Goal: Task Accomplishment & Management: Manage account settings

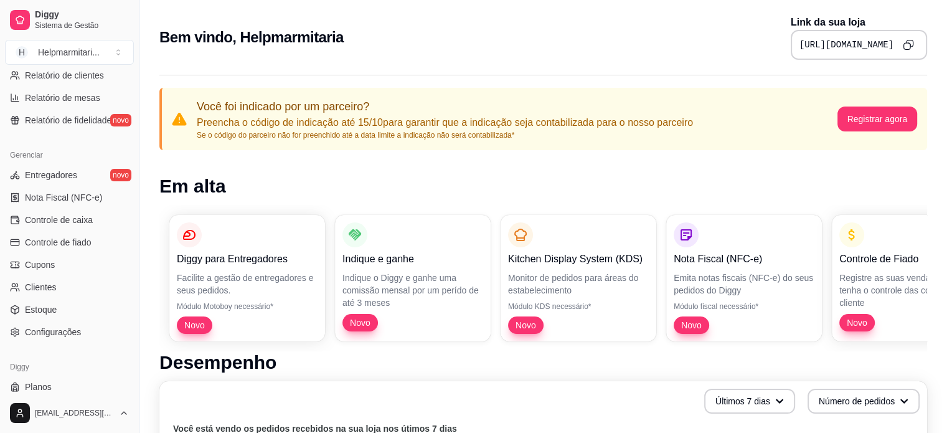
scroll to position [436, 0]
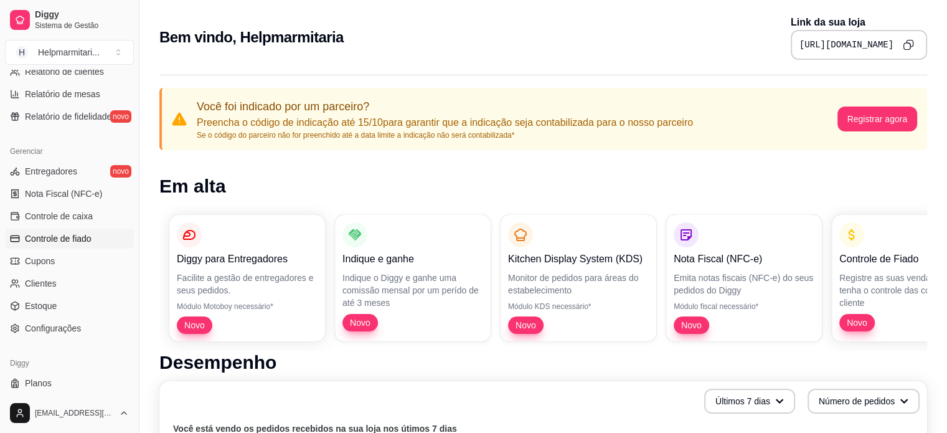
click at [61, 231] on link "Controle de fiado" at bounding box center [69, 238] width 129 height 20
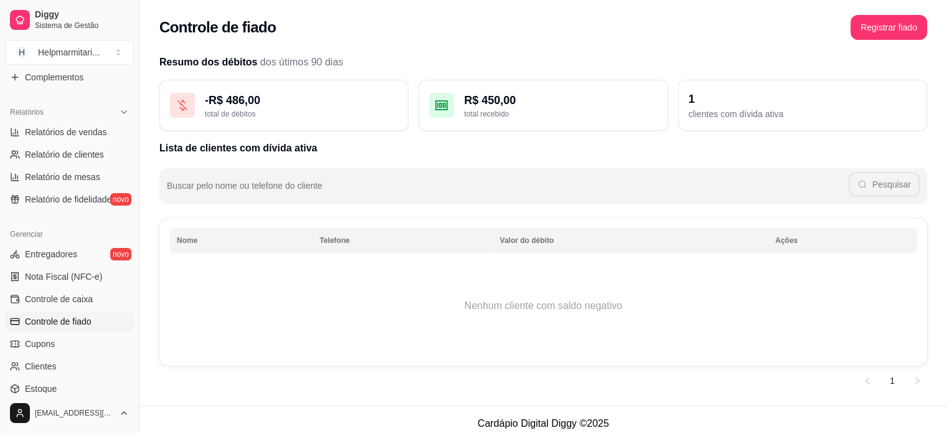
scroll to position [400, 0]
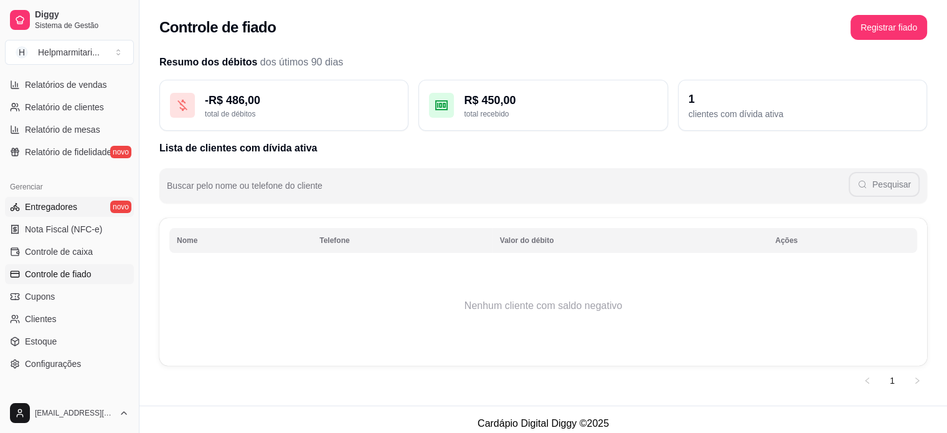
click at [45, 206] on span "Entregadores" at bounding box center [51, 206] width 52 height 12
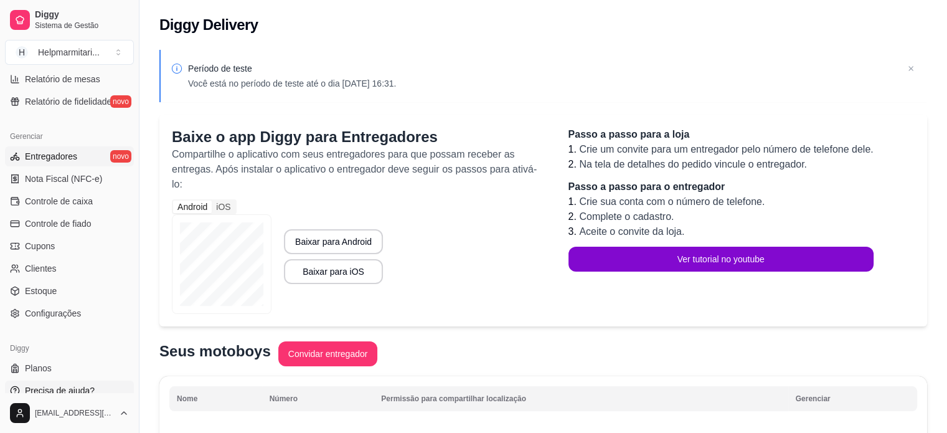
scroll to position [462, 0]
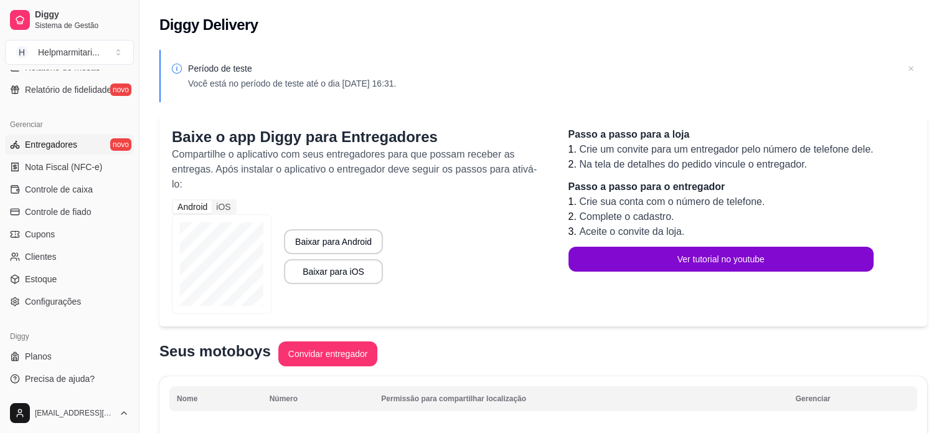
click at [912, 69] on icon at bounding box center [910, 68] width 12 height 12
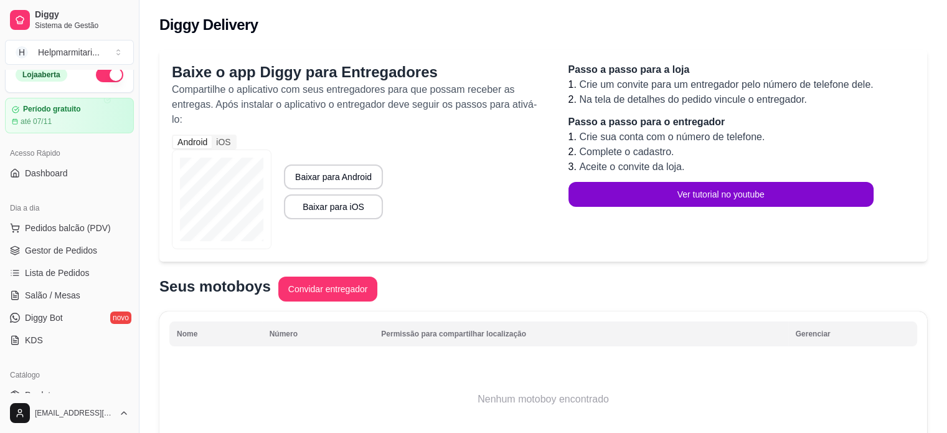
scroll to position [0, 0]
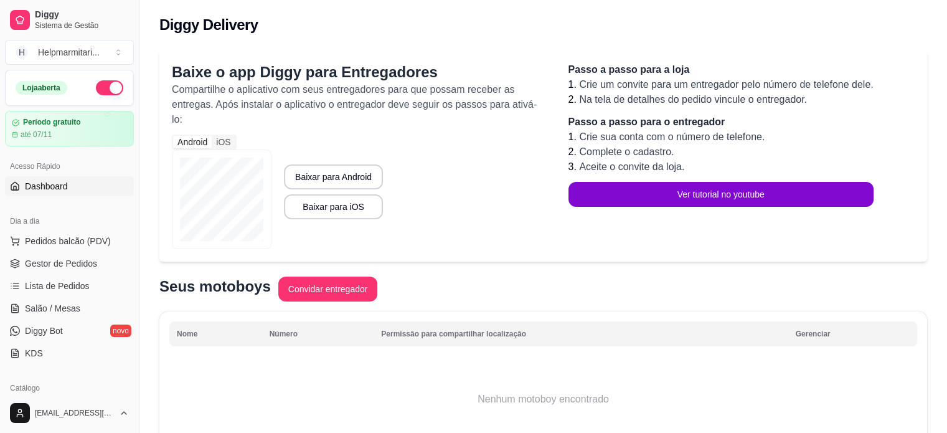
click at [25, 185] on span "Dashboard" at bounding box center [46, 186] width 43 height 12
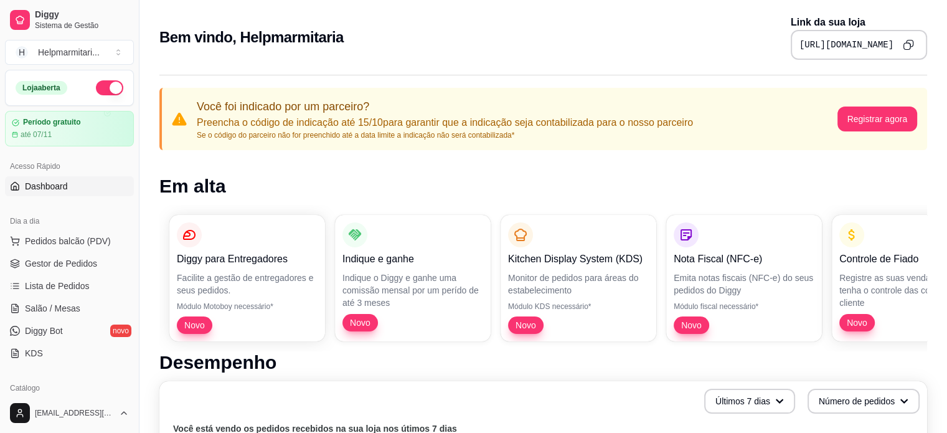
scroll to position [62, 0]
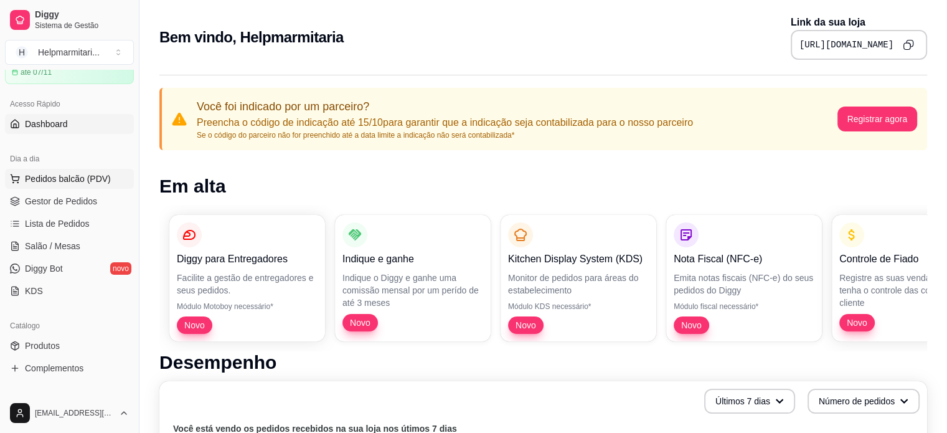
click at [65, 180] on span "Pedidos balcão (PDV)" at bounding box center [68, 178] width 86 height 12
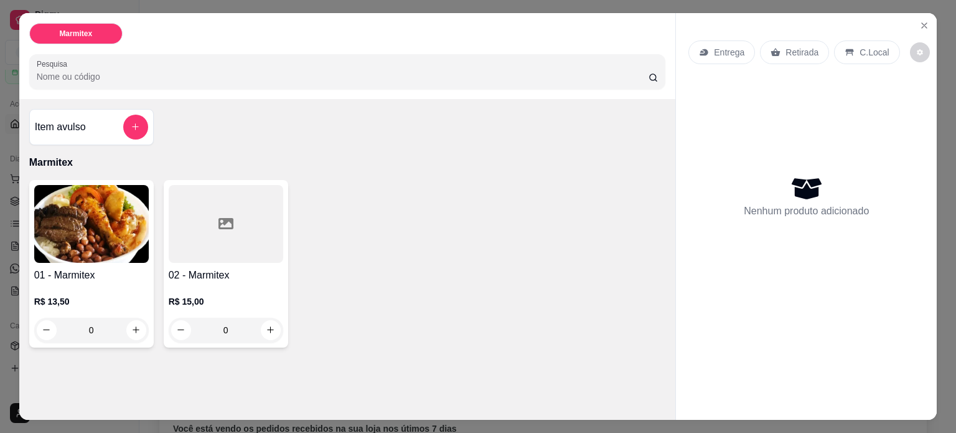
click at [219, 223] on icon at bounding box center [225, 223] width 15 height 11
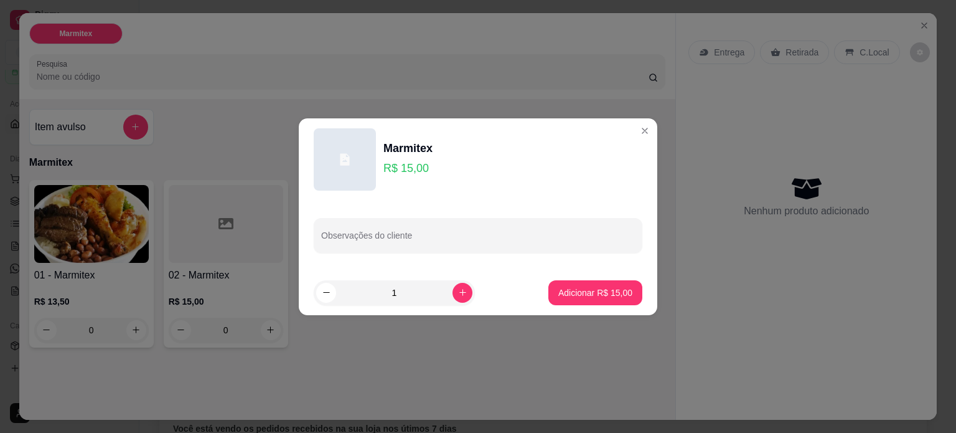
click at [352, 164] on div at bounding box center [345, 159] width 62 height 62
drag, startPoint x: 352, startPoint y: 164, endPoint x: 355, endPoint y: 209, distance: 45.5
click at [340, 215] on div "Observações do cliente" at bounding box center [478, 235] width 359 height 70
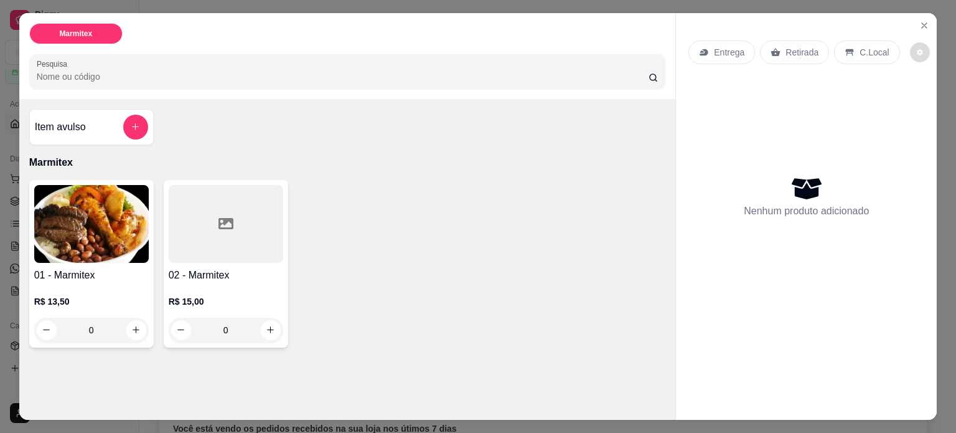
click at [910, 47] on button "decrease-product-quantity" at bounding box center [920, 52] width 20 height 20
click at [924, 21] on icon "Close" at bounding box center [924, 26] width 10 height 10
click at [919, 22] on icon "Close" at bounding box center [924, 26] width 10 height 10
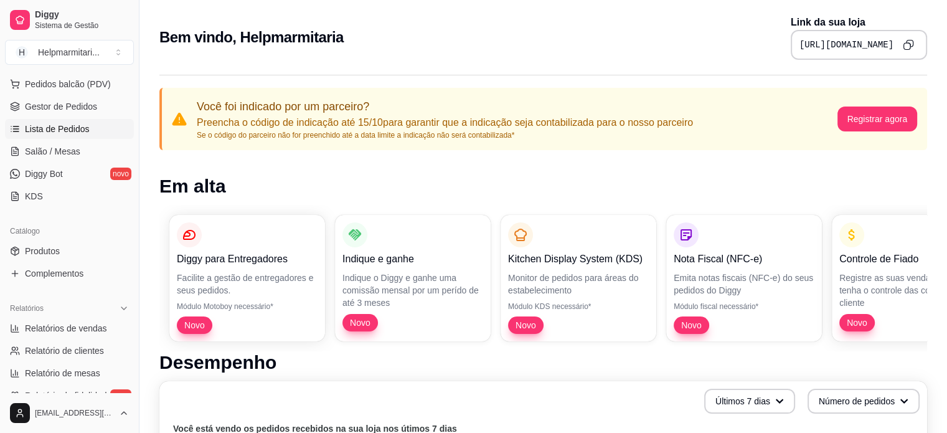
scroll to position [187, 0]
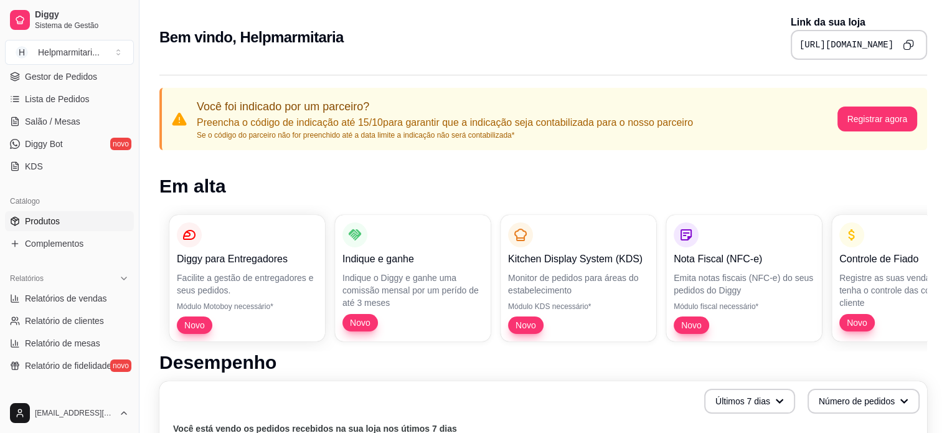
click at [47, 221] on span "Produtos" at bounding box center [42, 221] width 35 height 12
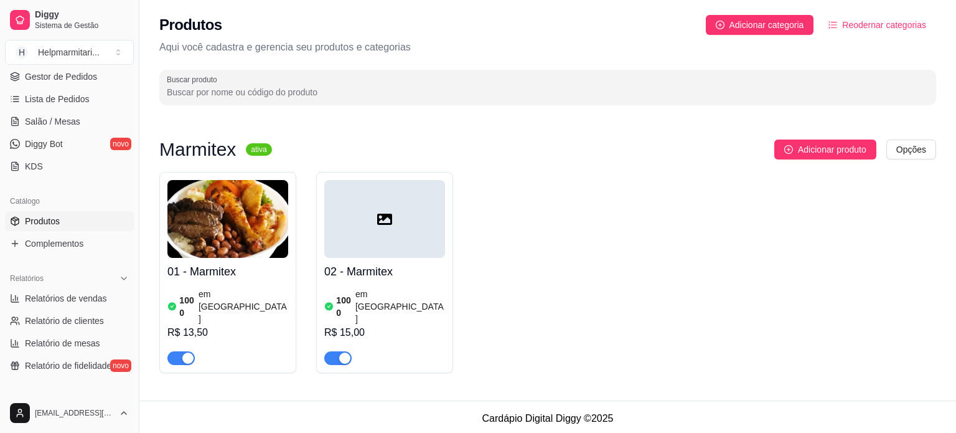
click at [393, 220] on div at bounding box center [384, 219] width 121 height 78
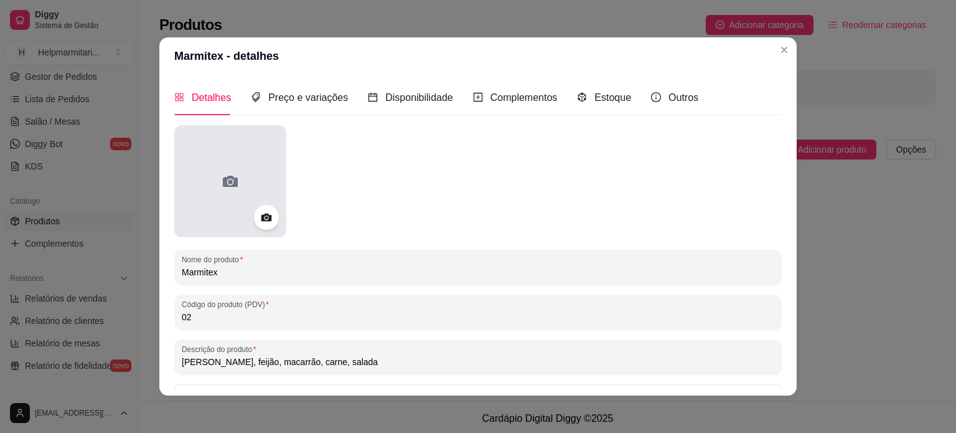
click at [220, 189] on icon at bounding box center [230, 181] width 20 height 20
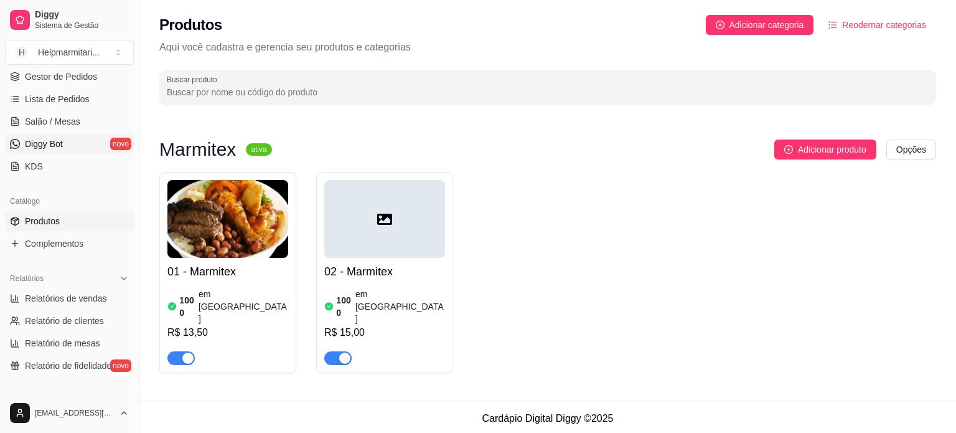
click at [72, 144] on link "Diggy Bot novo" at bounding box center [69, 144] width 129 height 20
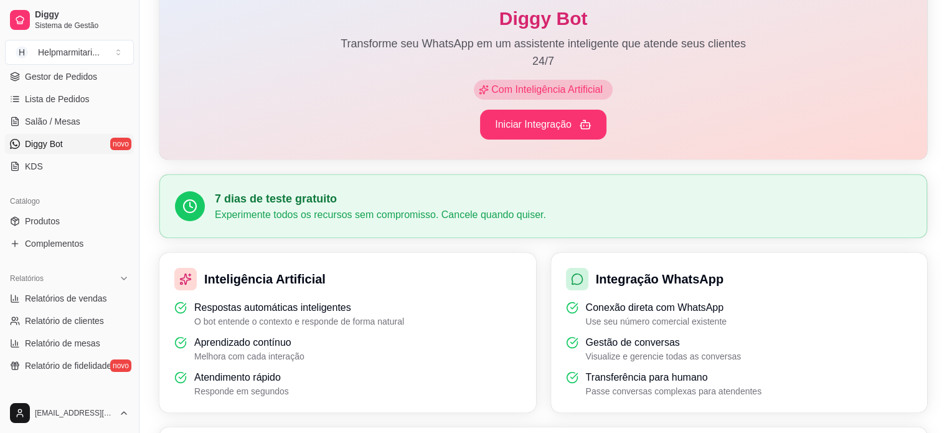
scroll to position [124, 0]
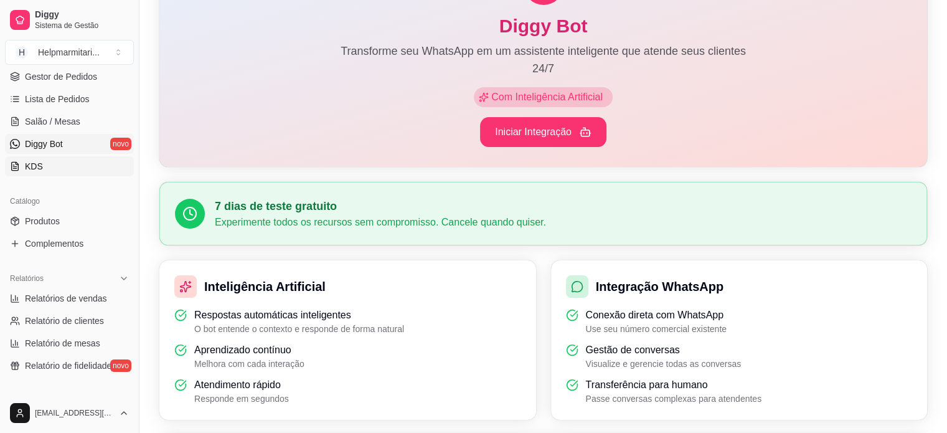
click at [39, 169] on span "KDS" at bounding box center [34, 166] width 18 height 12
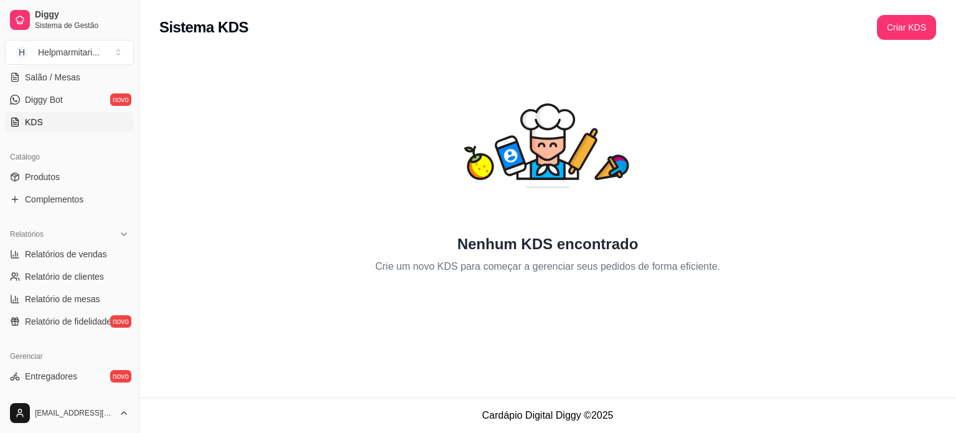
scroll to position [249, 0]
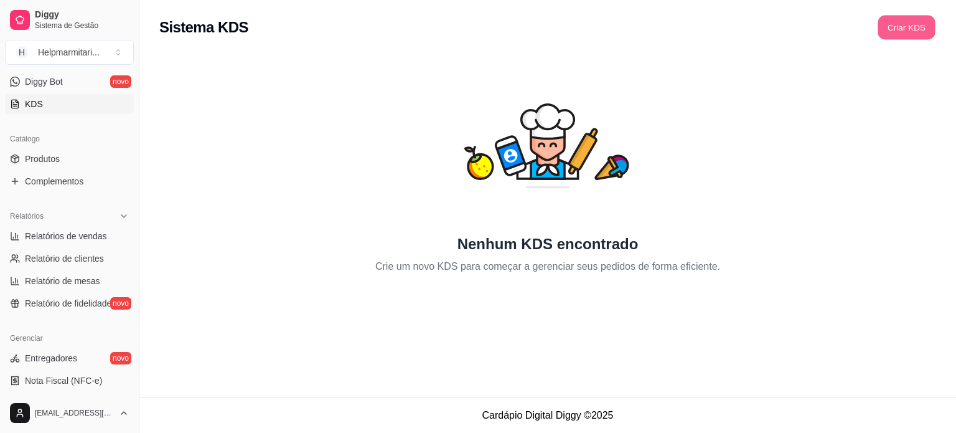
click at [905, 26] on button "Criar KDS" at bounding box center [906, 28] width 57 height 24
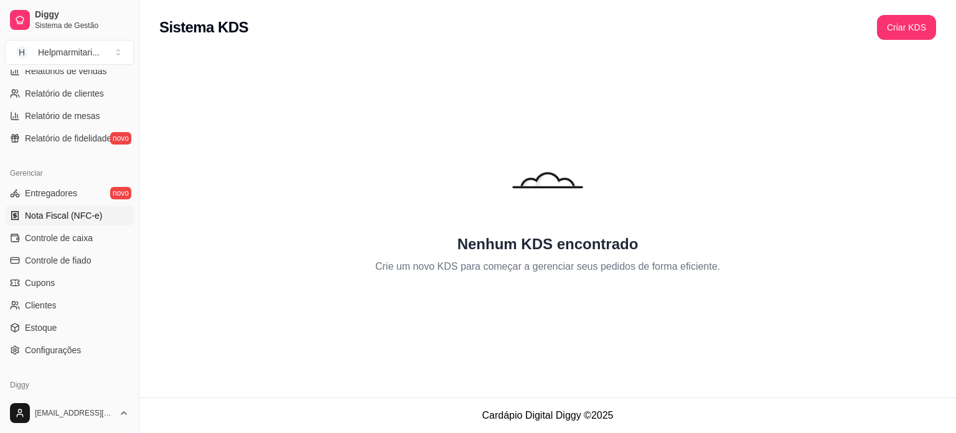
scroll to position [436, 0]
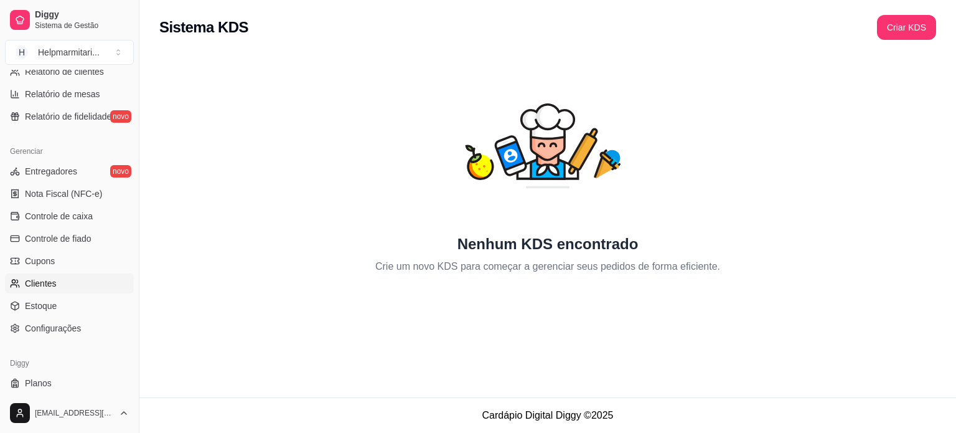
click at [62, 283] on link "Clientes" at bounding box center [69, 283] width 129 height 20
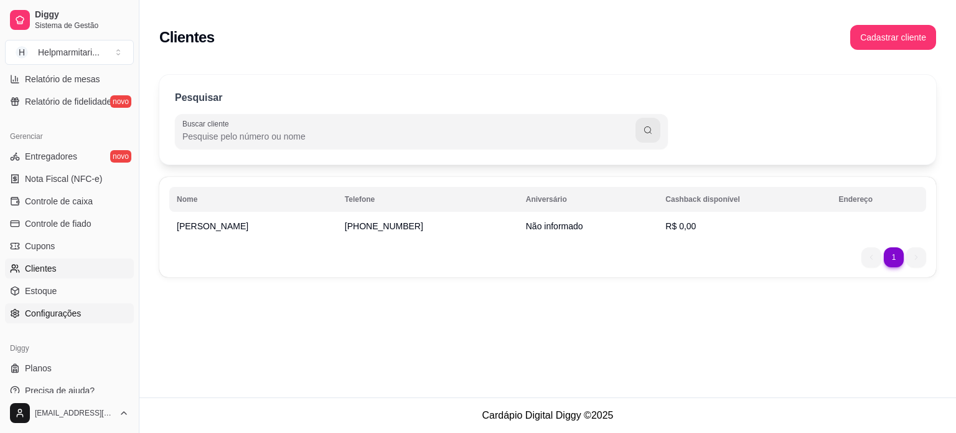
scroll to position [462, 0]
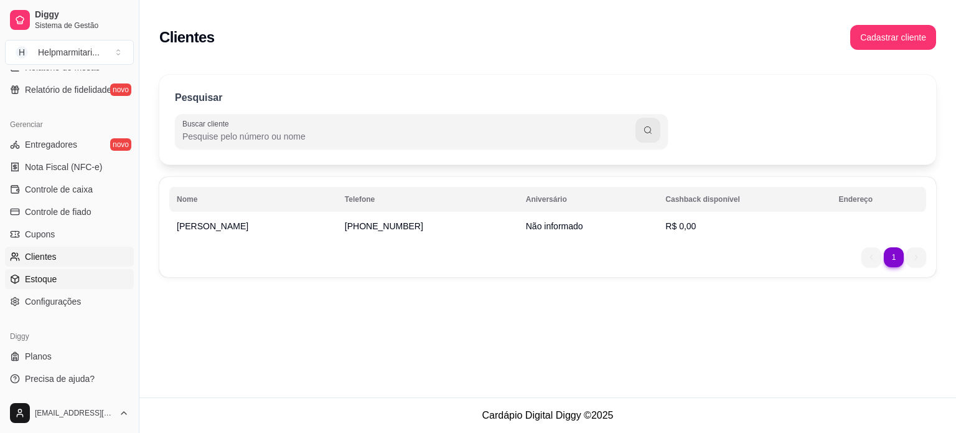
click at [62, 277] on link "Estoque" at bounding box center [69, 279] width 129 height 20
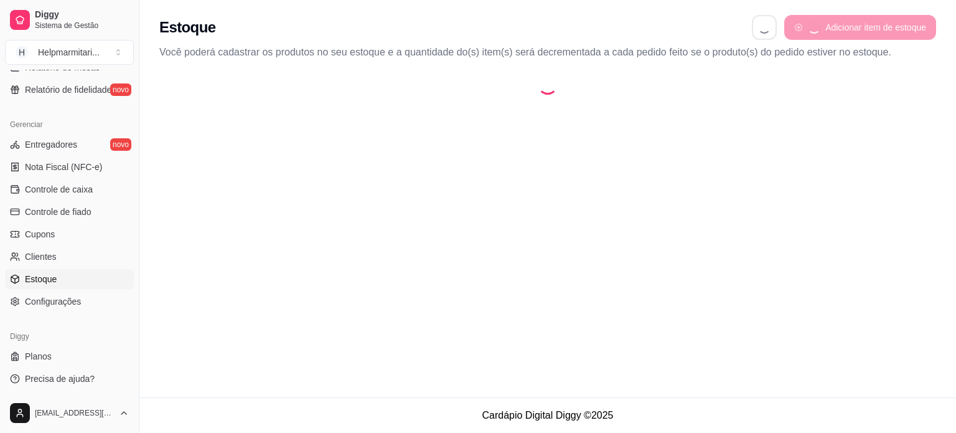
select select "QUANTITY_ORDER"
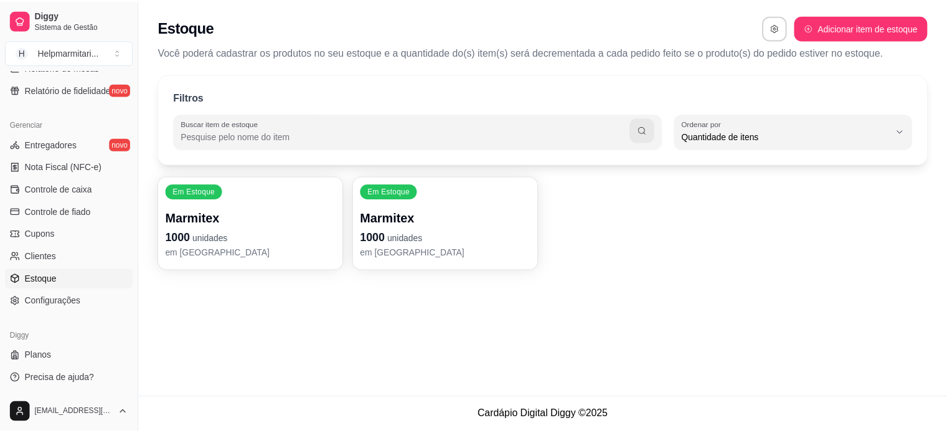
scroll to position [12, 0]
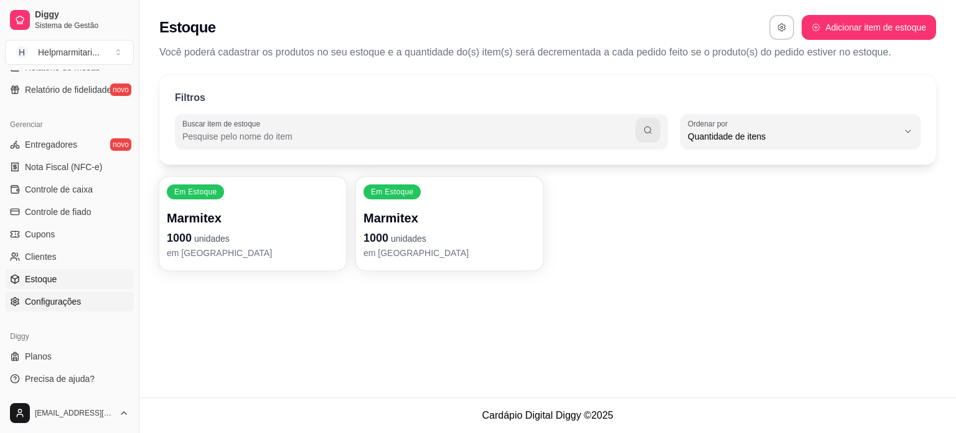
click at [60, 306] on span "Configurações" at bounding box center [53, 301] width 56 height 12
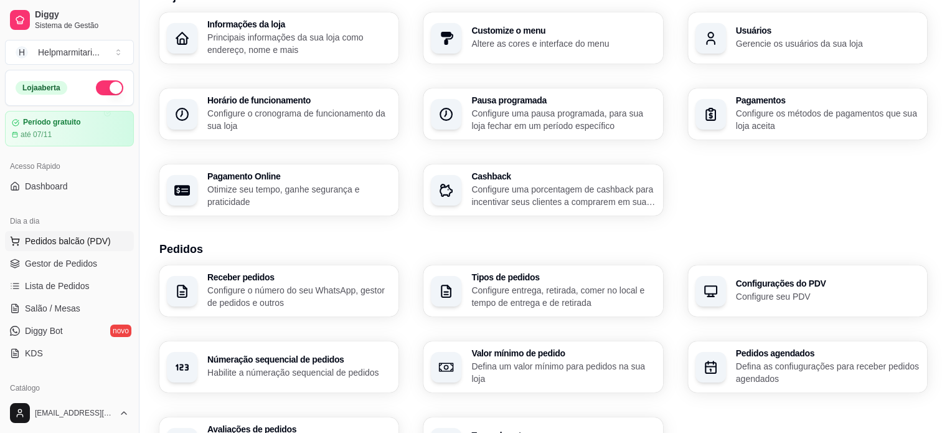
click at [75, 241] on span "Pedidos balcão (PDV)" at bounding box center [68, 241] width 86 height 12
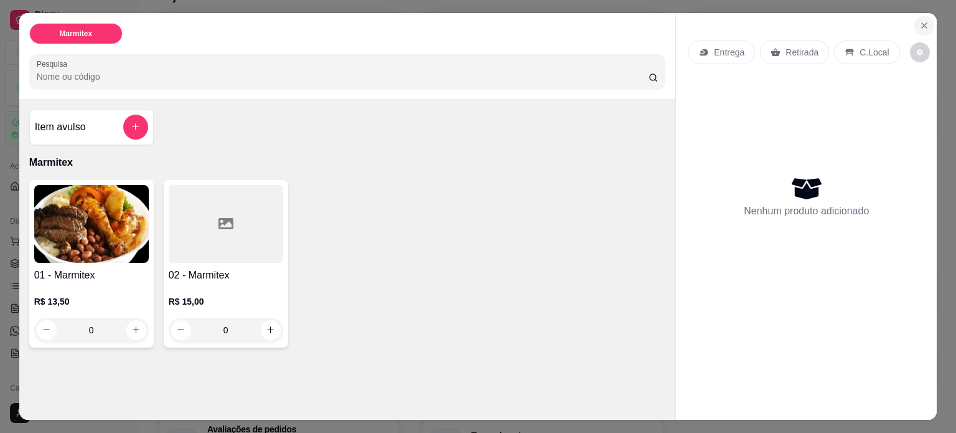
click at [916, 26] on button "Close" at bounding box center [924, 26] width 20 height 20
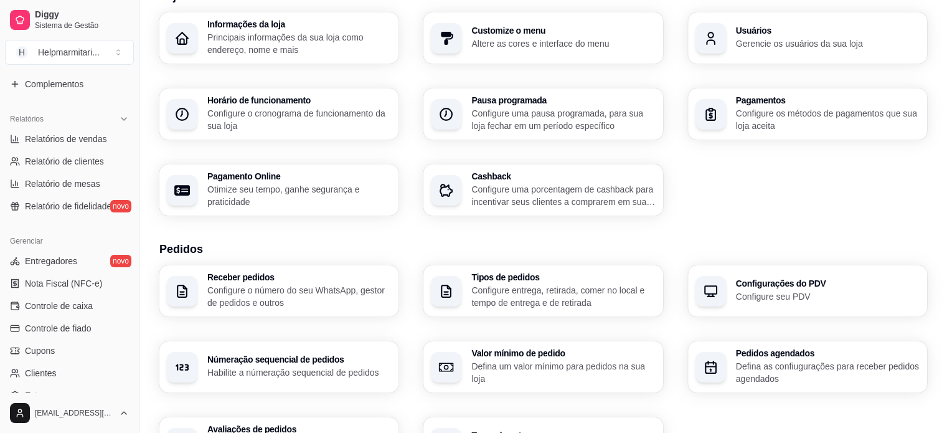
scroll to position [373, 0]
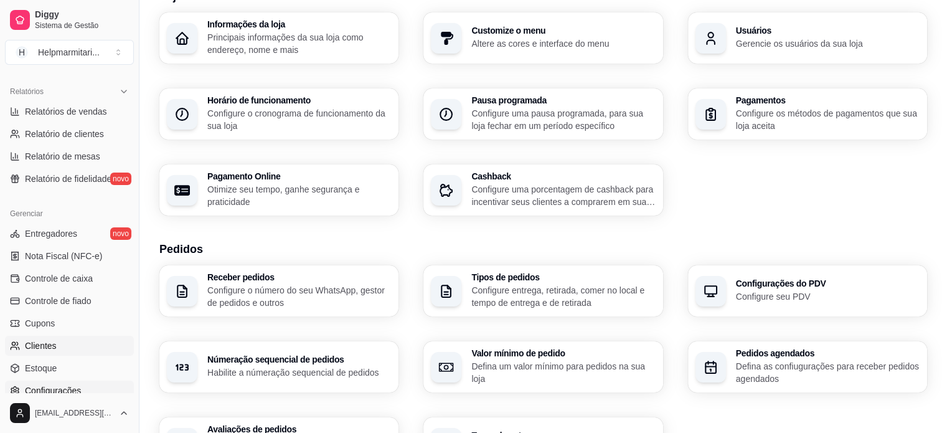
click at [57, 348] on link "Clientes" at bounding box center [69, 345] width 129 height 20
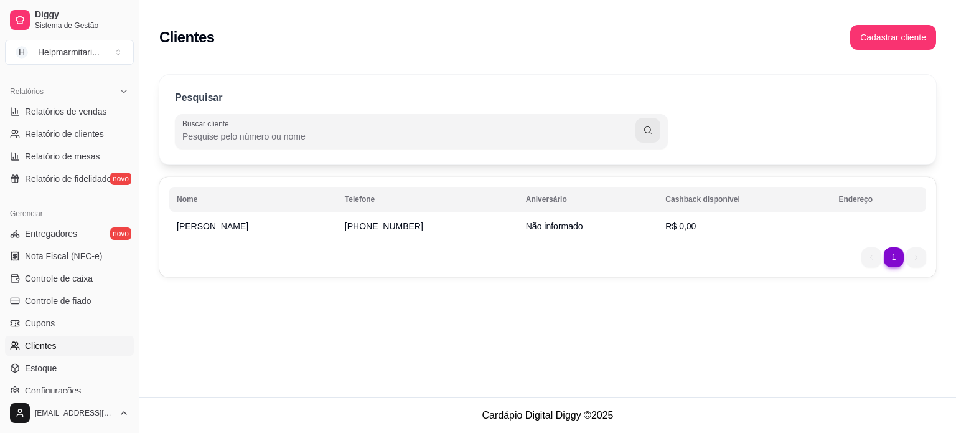
click at [898, 255] on li "1" at bounding box center [893, 256] width 19 height 19
click at [916, 258] on ul "1 1" at bounding box center [893, 257] width 65 height 20
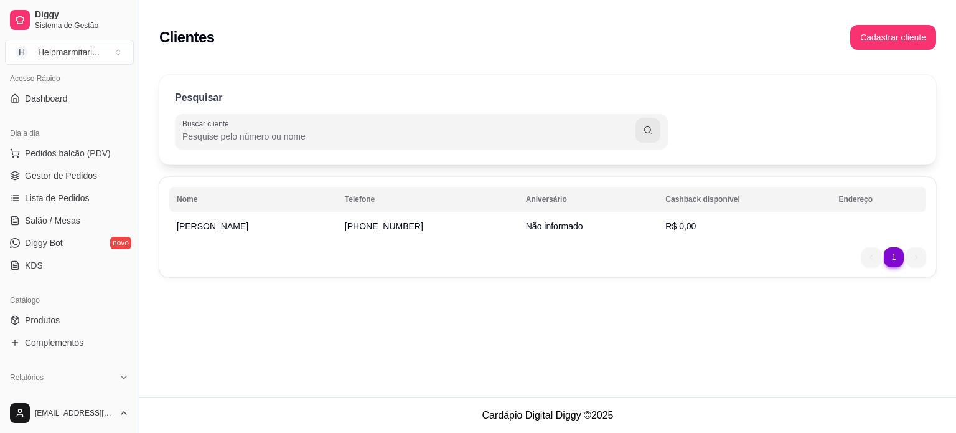
scroll to position [62, 0]
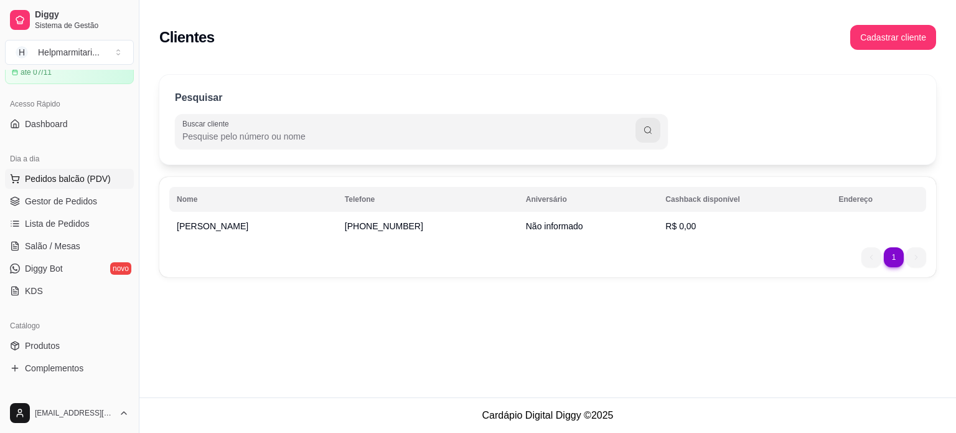
click at [65, 176] on span "Pedidos balcão (PDV)" at bounding box center [68, 178] width 86 height 12
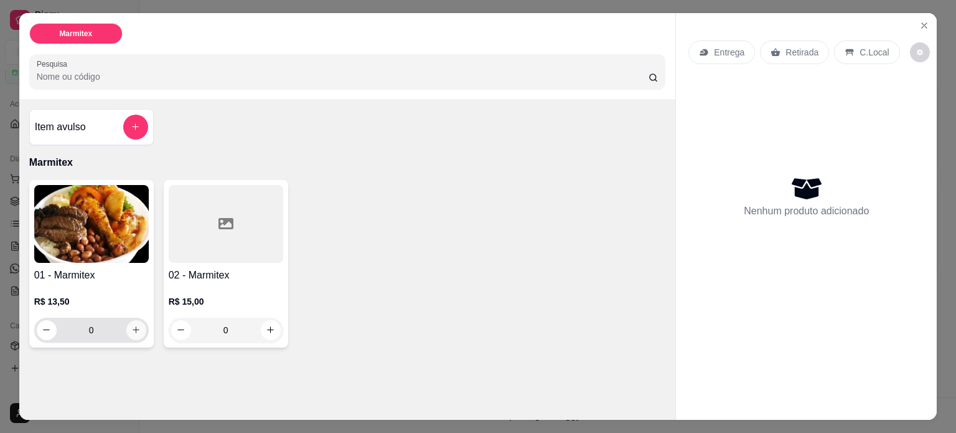
click at [135, 320] on button "increase-product-quantity" at bounding box center [136, 330] width 20 height 20
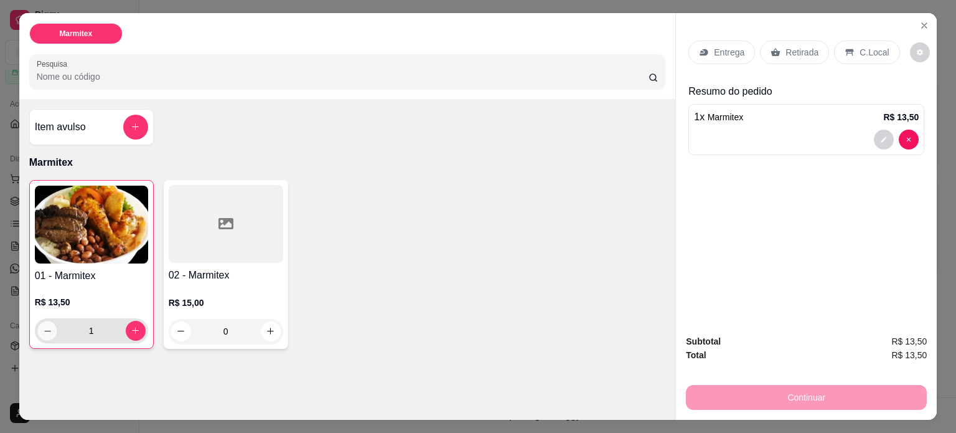
click at [44, 326] on icon "decrease-product-quantity" at bounding box center [46, 330] width 9 height 9
type input "0"
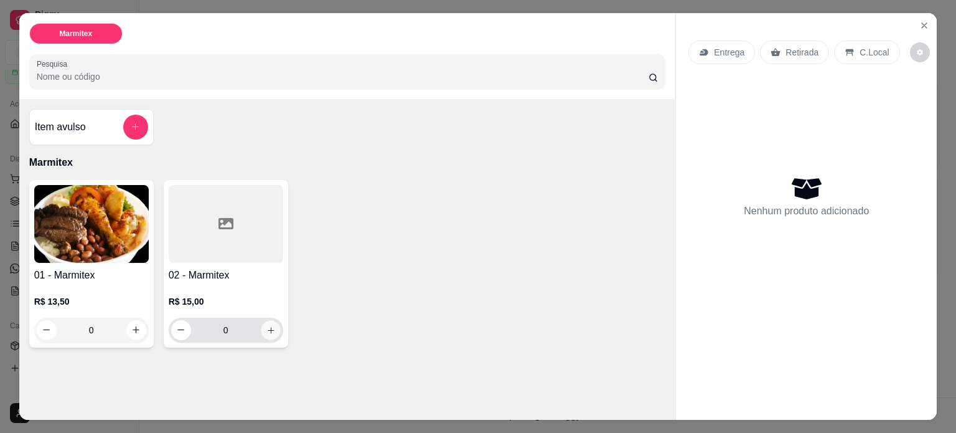
click at [262, 330] on button "increase-product-quantity" at bounding box center [270, 329] width 19 height 19
type input "1"
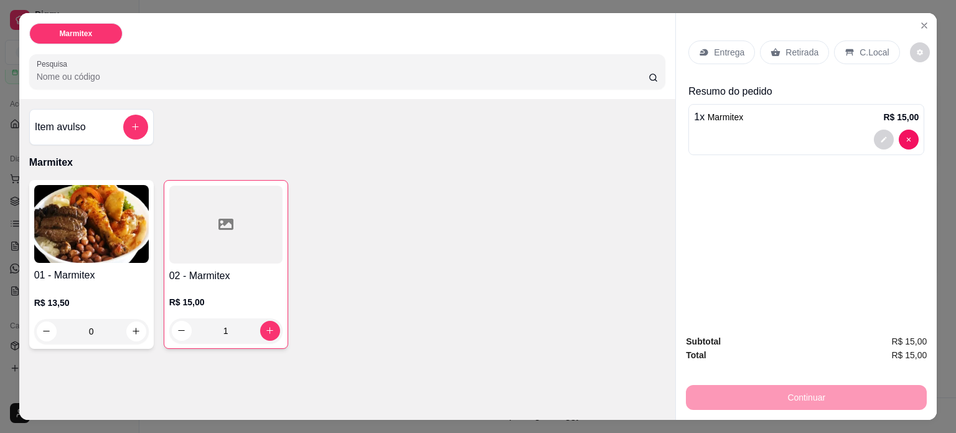
click at [719, 52] on p "Entrega" at bounding box center [729, 52] width 30 height 12
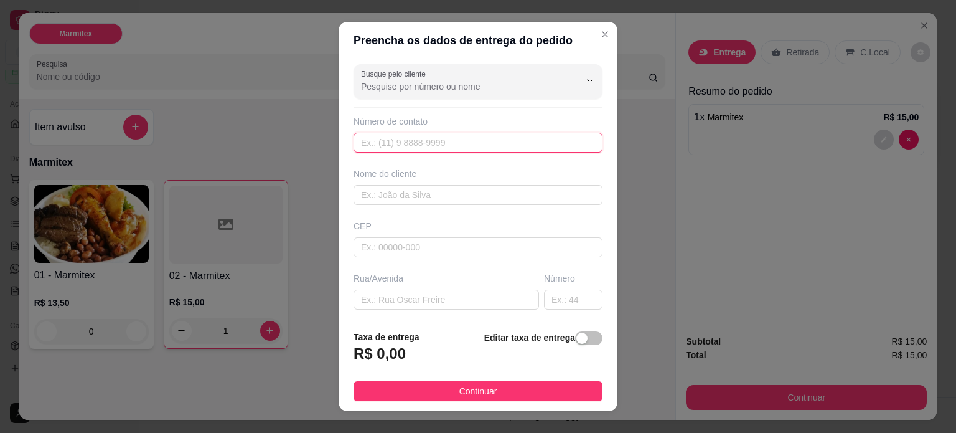
click at [441, 143] on input "text" at bounding box center [478, 143] width 249 height 20
click at [420, 193] on input "text" at bounding box center [478, 195] width 249 height 20
click at [389, 247] on input "text" at bounding box center [478, 247] width 249 height 20
click at [408, 301] on input "text" at bounding box center [446, 299] width 185 height 20
click at [572, 302] on input "text" at bounding box center [573, 299] width 59 height 20
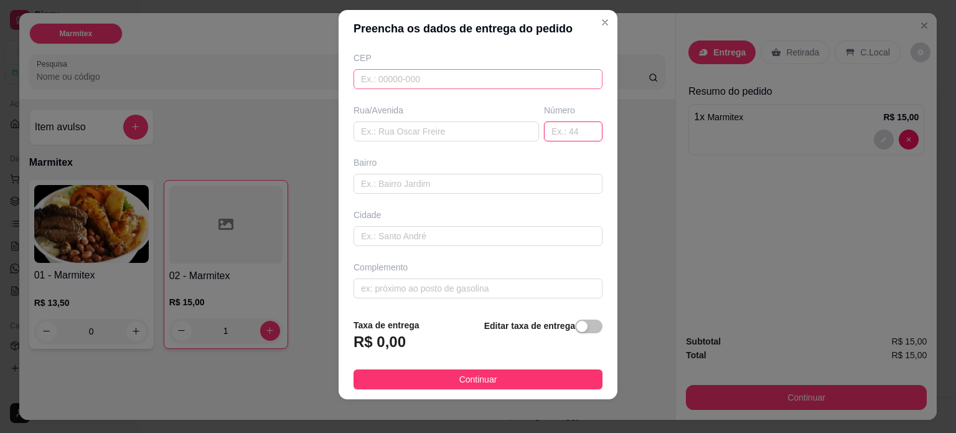
scroll to position [18, 0]
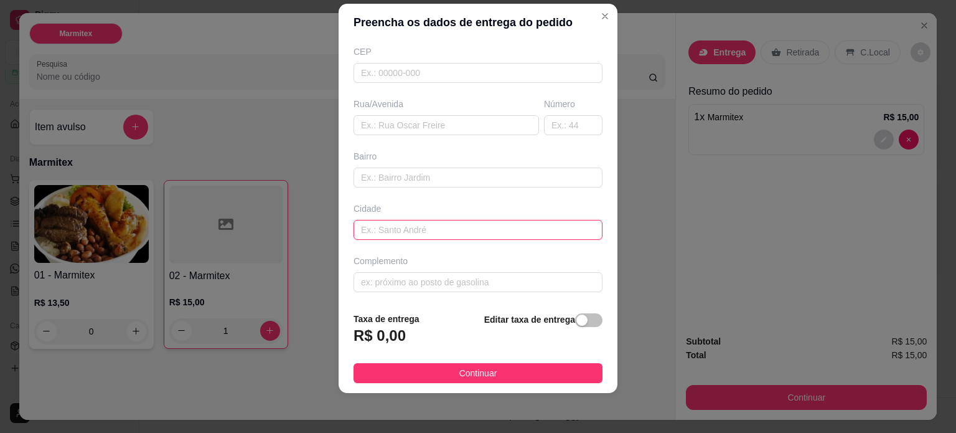
click at [411, 224] on input "text" at bounding box center [478, 230] width 249 height 20
click at [401, 273] on input "text" at bounding box center [478, 282] width 249 height 20
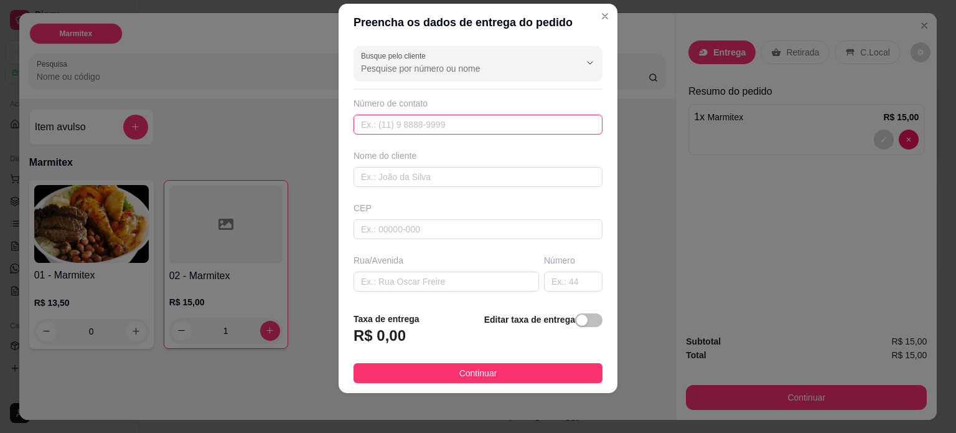
click at [402, 123] on input "text" at bounding box center [478, 125] width 249 height 20
type input "[PHONE_NUMBER]"
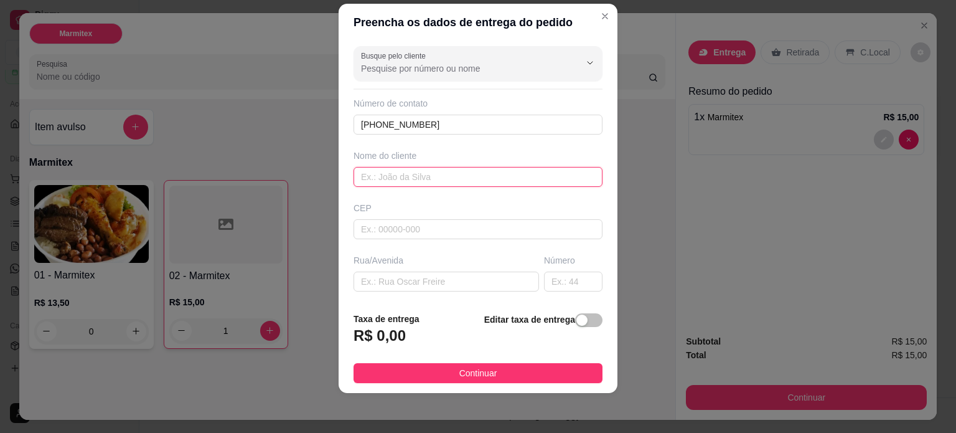
click at [418, 179] on input "text" at bounding box center [478, 177] width 249 height 20
type input "d"
type input "[PERSON_NAME]"
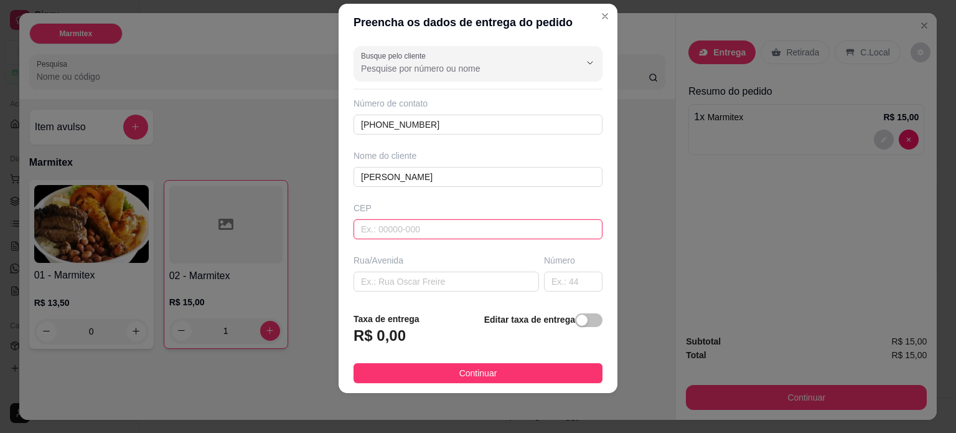
click at [412, 228] on input "text" at bounding box center [478, 229] width 249 height 20
type input "77062131"
type input "[GEOGRAPHIC_DATA]"
type input "Loteamento Lago Sul (Taquaralto)"
type input "Palmas"
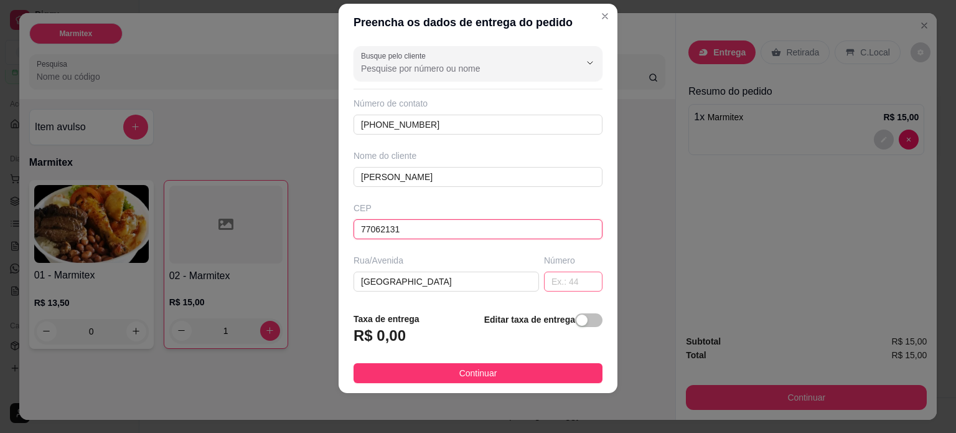
type input "77062131"
click at [549, 284] on input "text" at bounding box center [573, 281] width 59 height 20
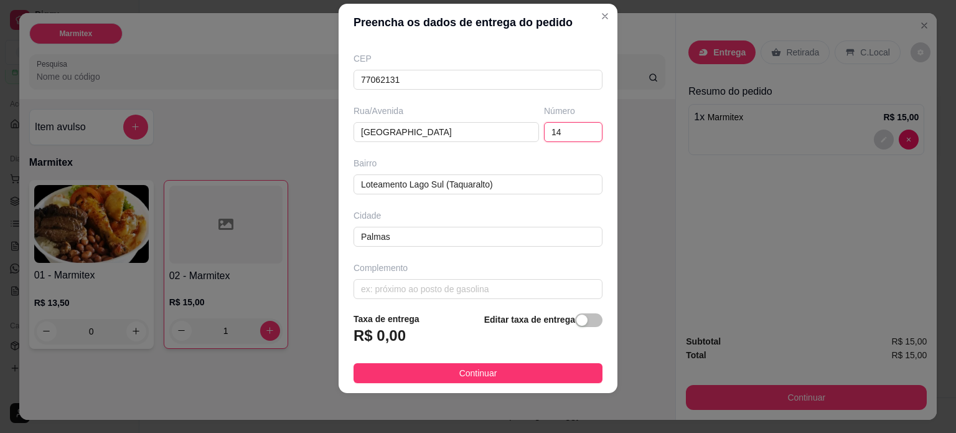
scroll to position [156, 0]
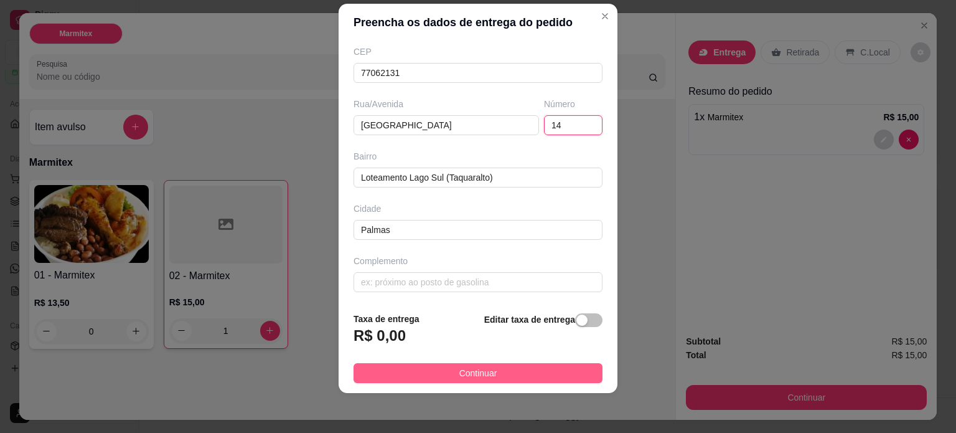
type input "14"
click at [476, 373] on span "Continuar" at bounding box center [478, 373] width 38 height 14
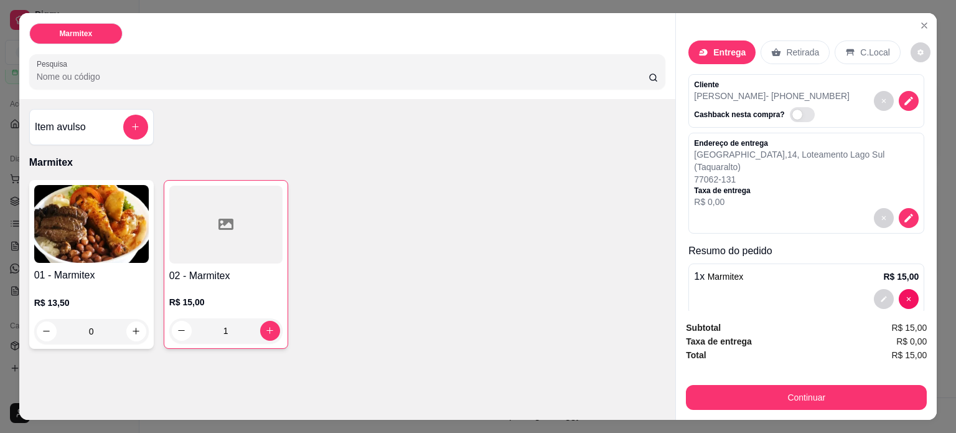
scroll to position [7, 0]
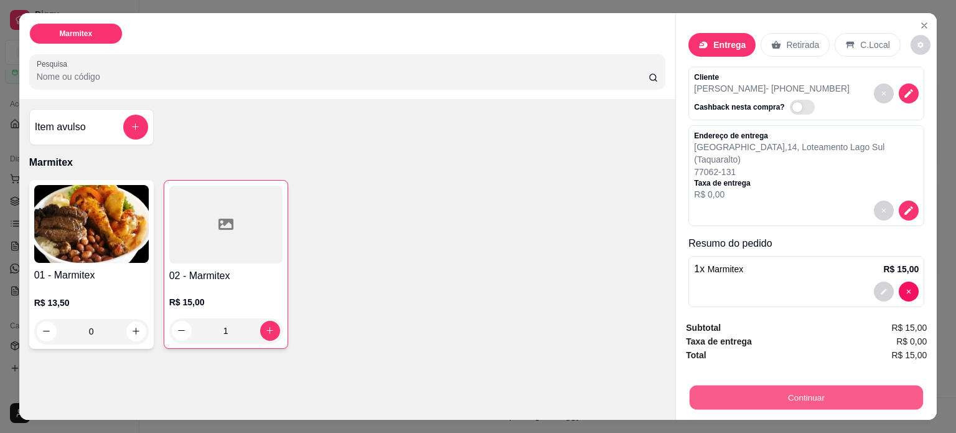
click at [816, 396] on button "Continuar" at bounding box center [806, 397] width 233 height 24
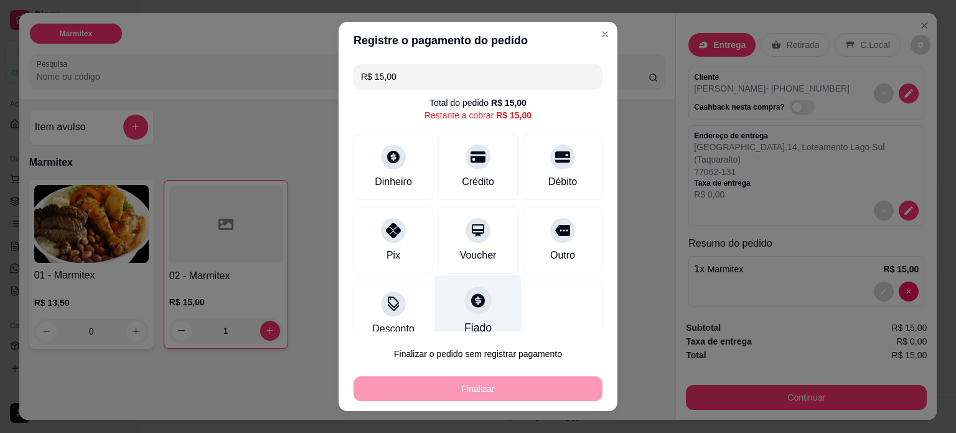
click at [471, 305] on icon at bounding box center [478, 300] width 14 height 14
type input "R$ 0,00"
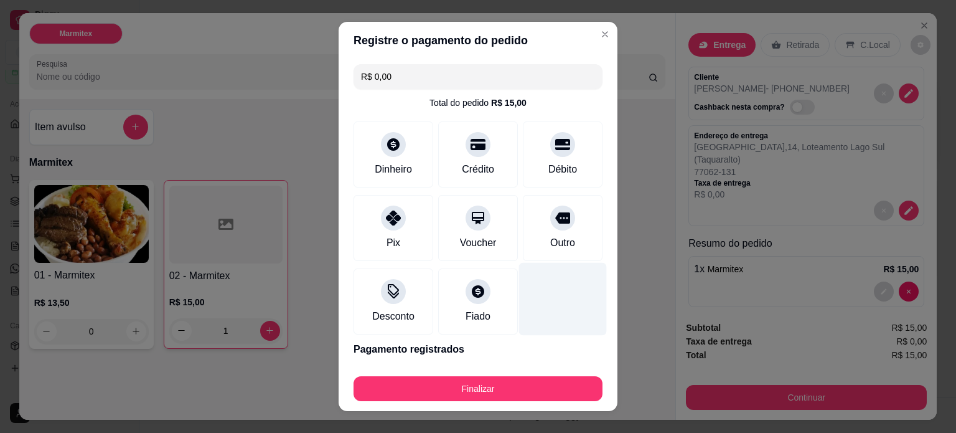
scroll to position [41, 0]
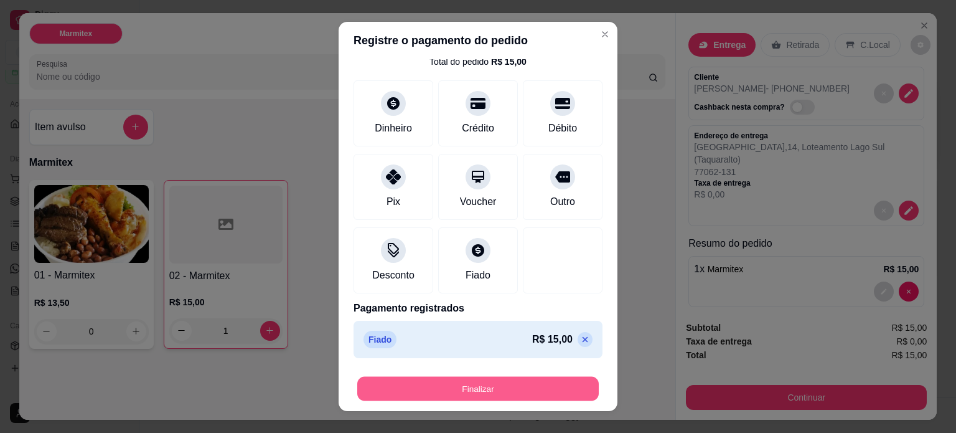
click at [495, 395] on button "Finalizar" at bounding box center [477, 389] width 241 height 24
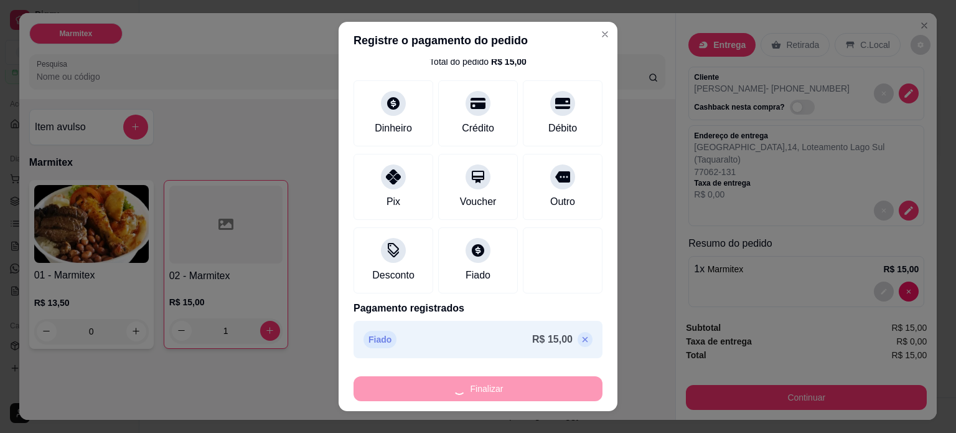
type input "0"
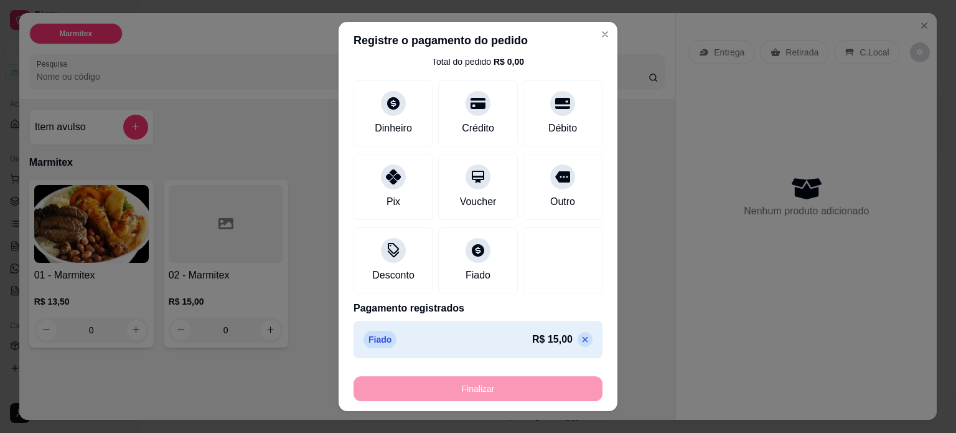
type input "-R$ 15,00"
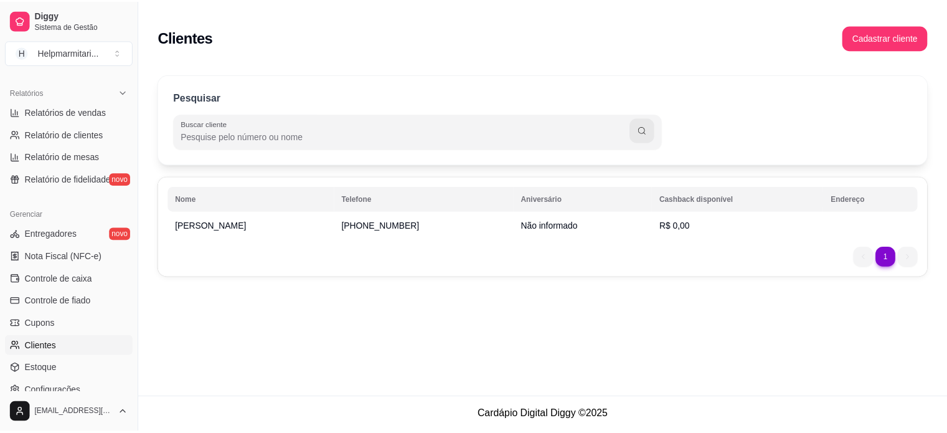
scroll to position [373, 0]
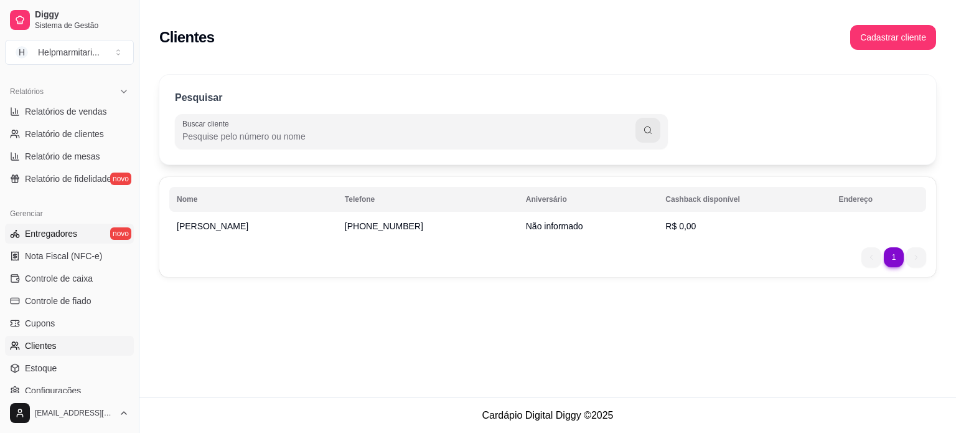
click at [47, 228] on span "Entregadores" at bounding box center [51, 233] width 52 height 12
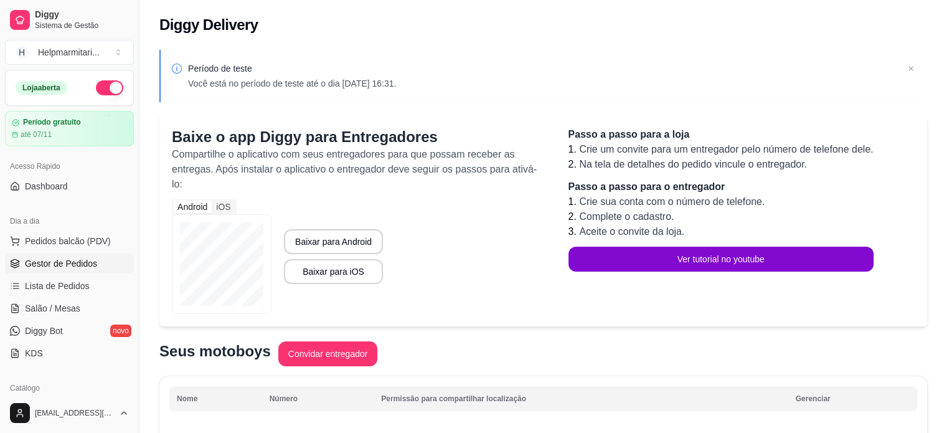
click at [75, 263] on span "Gestor de Pedidos" at bounding box center [61, 263] width 72 height 12
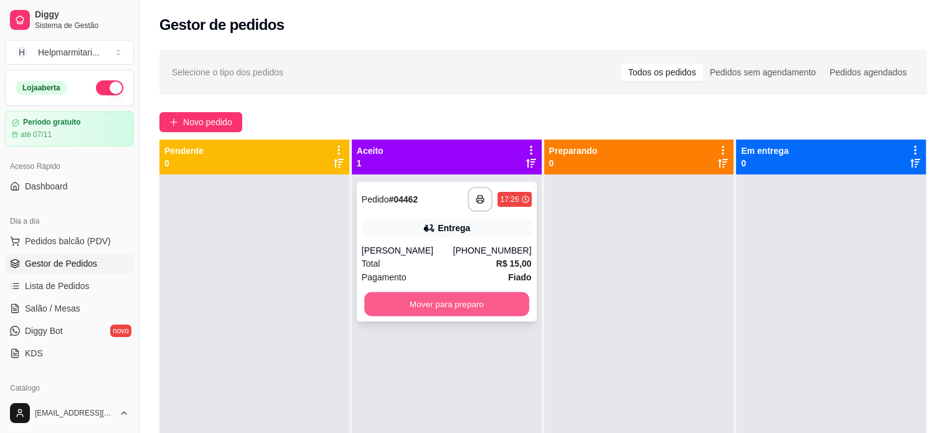
click at [454, 308] on button "Mover para preparo" at bounding box center [446, 304] width 165 height 24
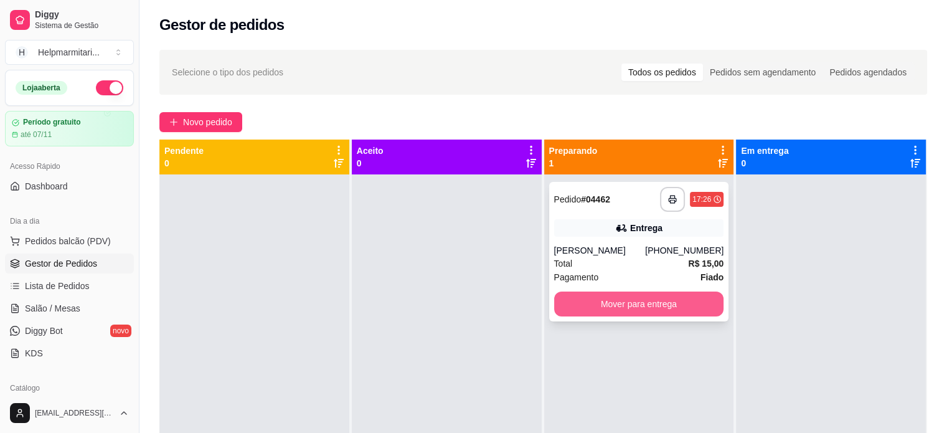
click at [665, 303] on button "Mover para entrega" at bounding box center [639, 303] width 170 height 25
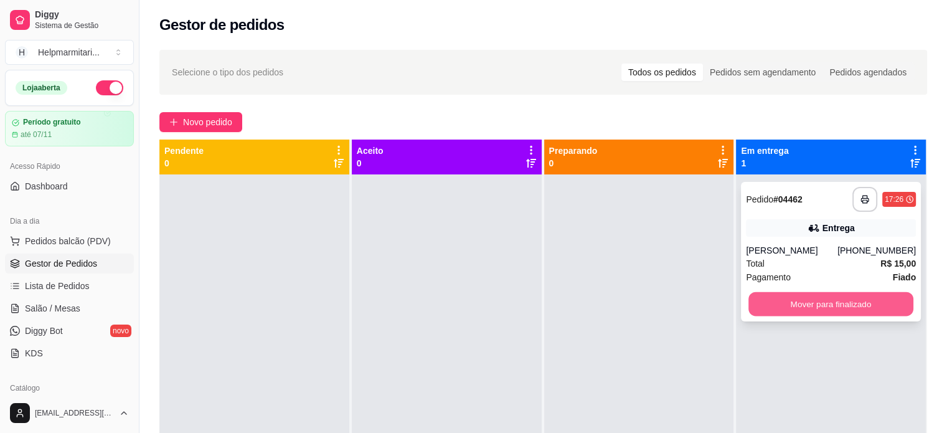
click at [834, 305] on button "Mover para finalizado" at bounding box center [830, 304] width 165 height 24
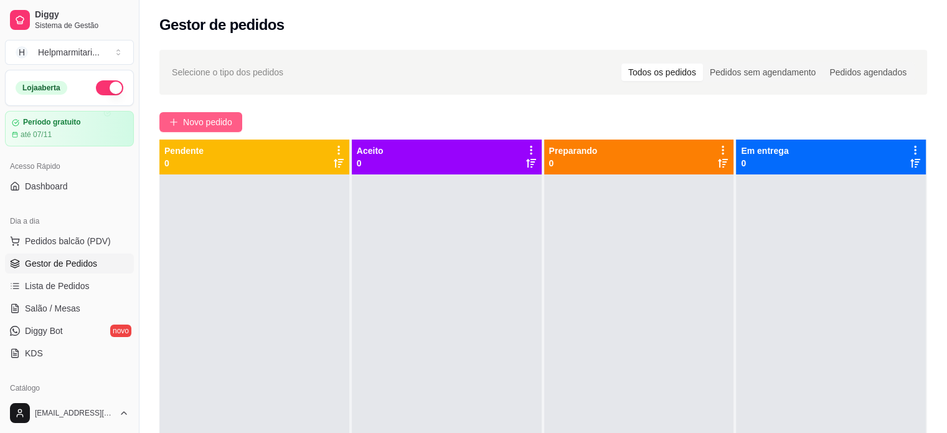
click at [217, 121] on span "Novo pedido" at bounding box center [207, 122] width 49 height 14
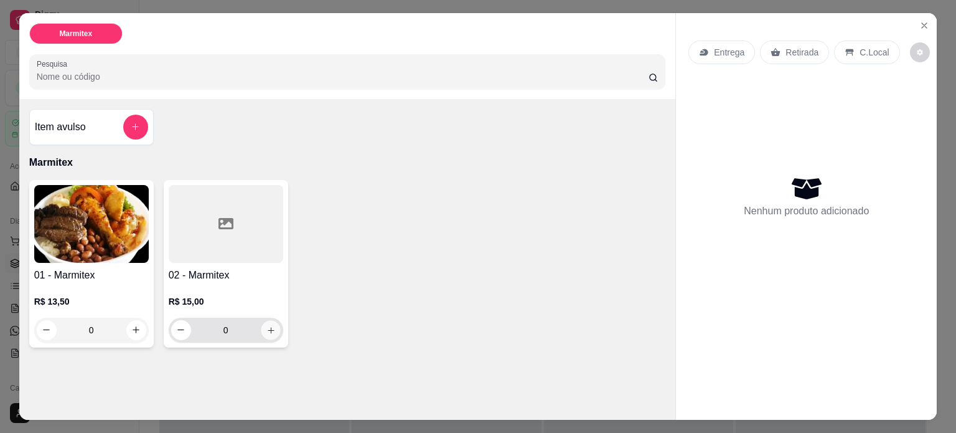
click at [269, 326] on icon "increase-product-quantity" at bounding box center [270, 330] width 9 height 9
type input "1"
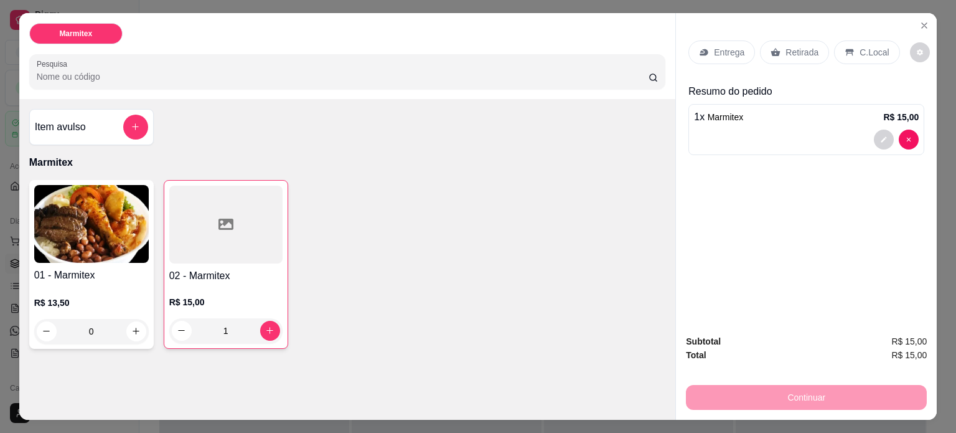
click at [861, 51] on p "C.Local" at bounding box center [874, 52] width 29 height 12
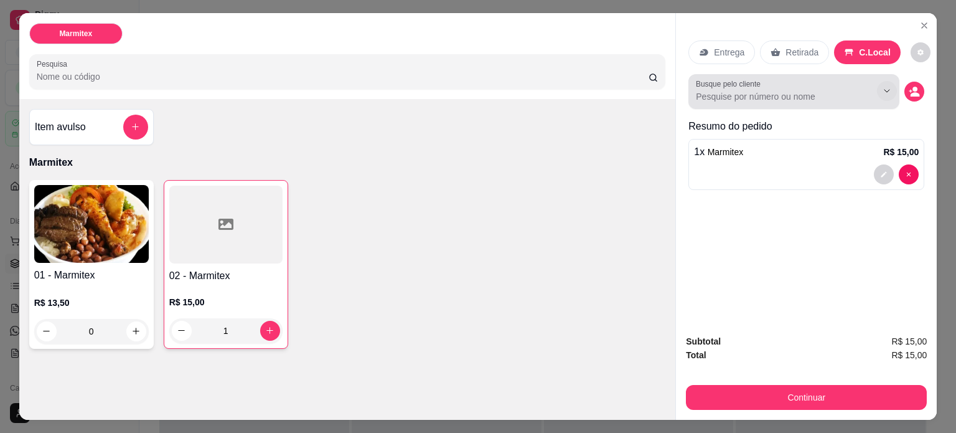
click at [882, 86] on icon "Show suggestions" at bounding box center [887, 91] width 10 height 10
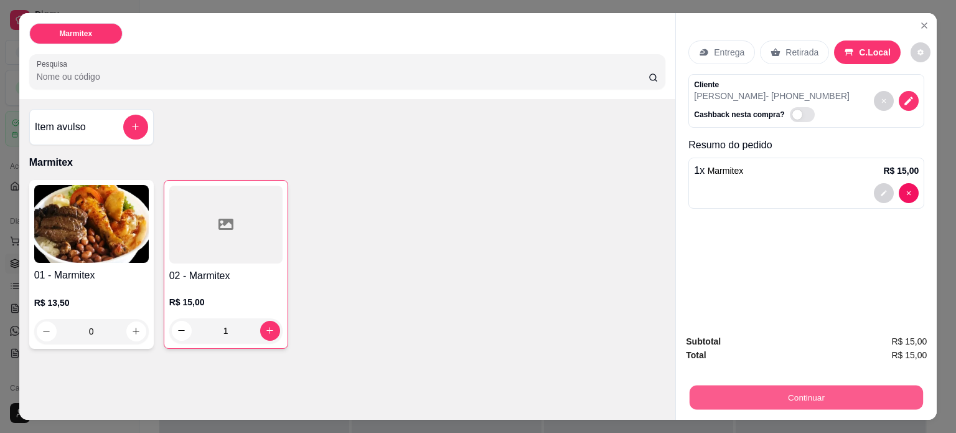
click at [840, 390] on button "Continuar" at bounding box center [806, 397] width 233 height 24
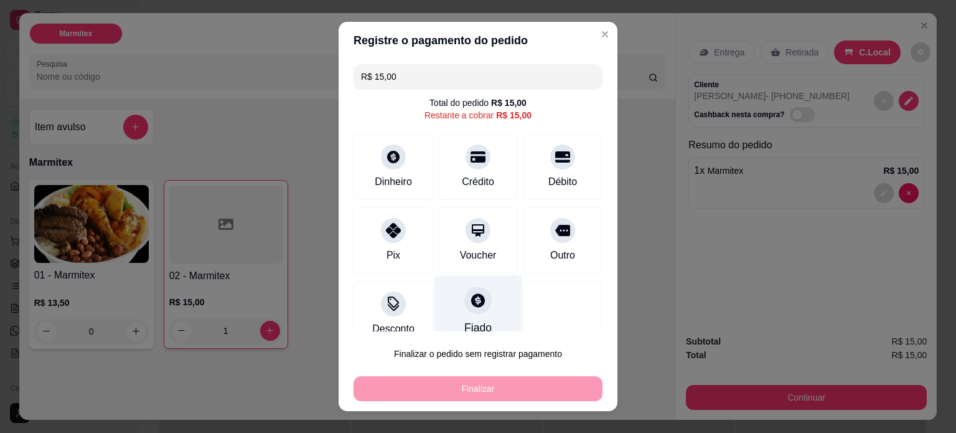
click at [468, 309] on div at bounding box center [477, 299] width 27 height 27
type input "R$ 0,00"
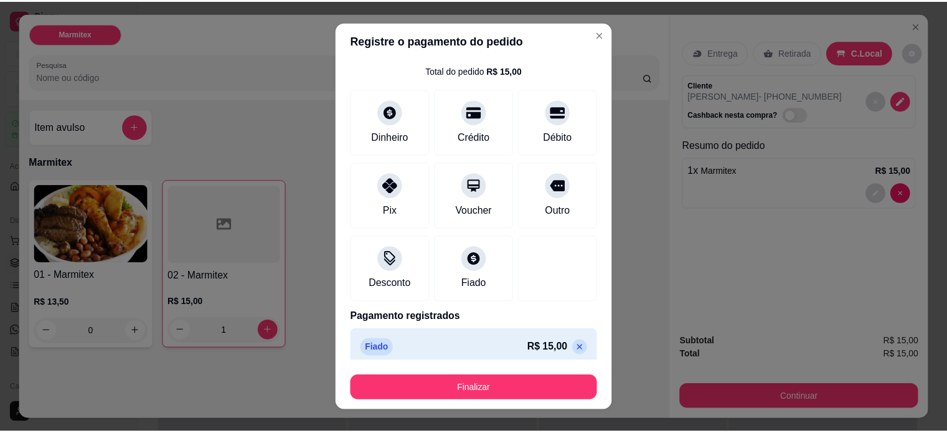
scroll to position [41, 0]
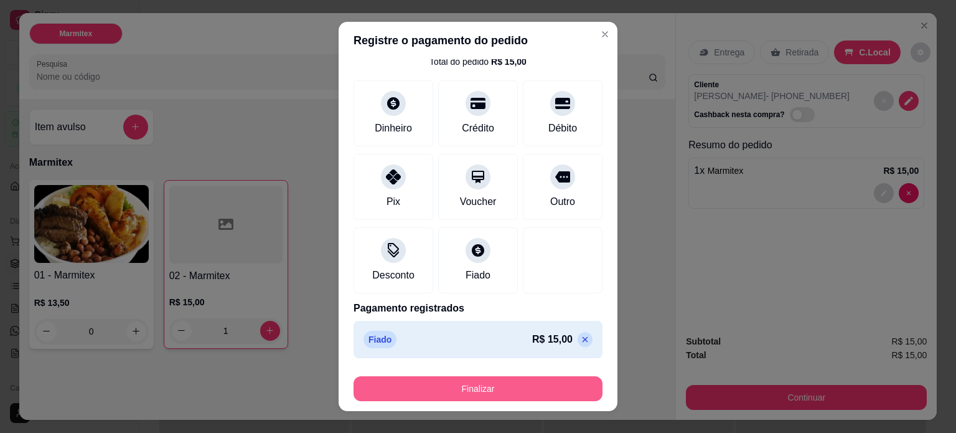
click at [485, 393] on button "Finalizar" at bounding box center [478, 388] width 249 height 25
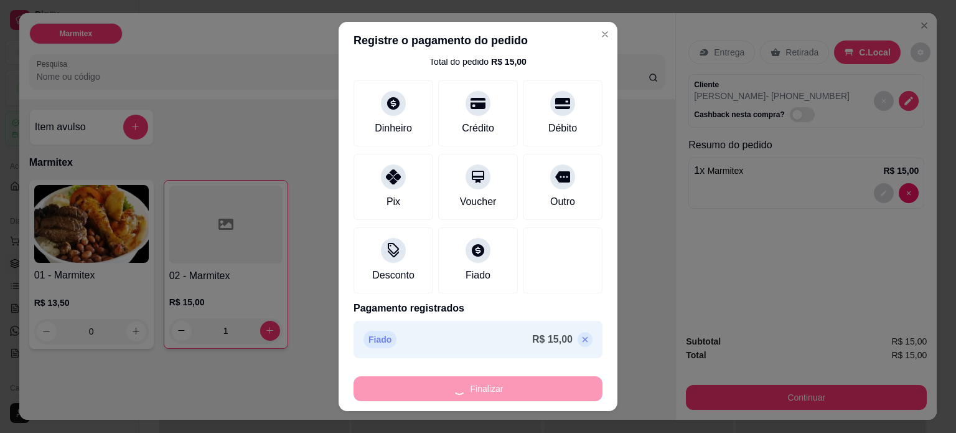
type input "0"
type input "-R$ 15,00"
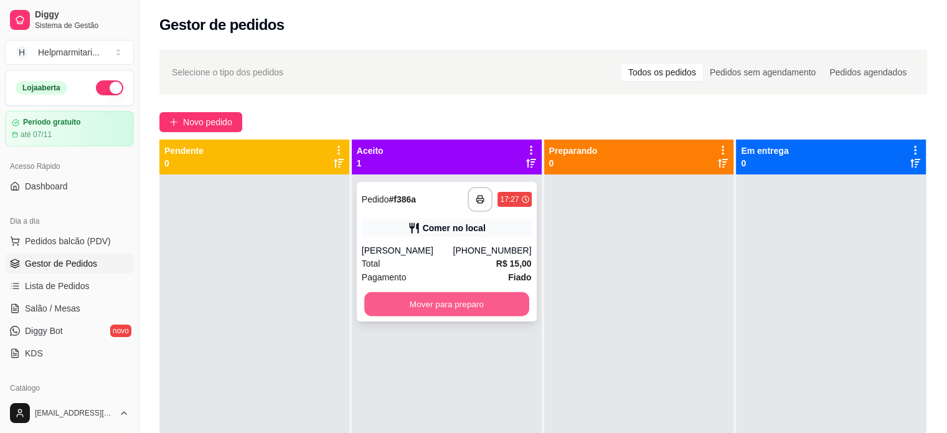
click at [467, 299] on button "Mover para preparo" at bounding box center [446, 304] width 165 height 24
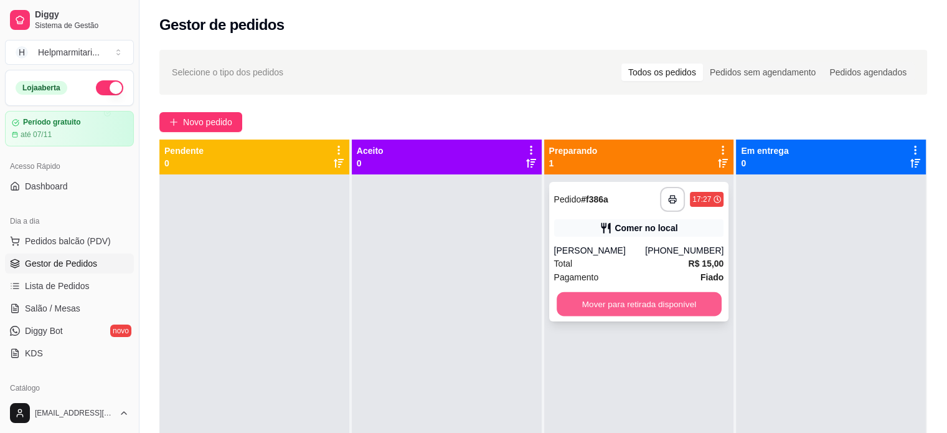
click at [639, 311] on button "Mover para retirada disponível" at bounding box center [638, 304] width 165 height 24
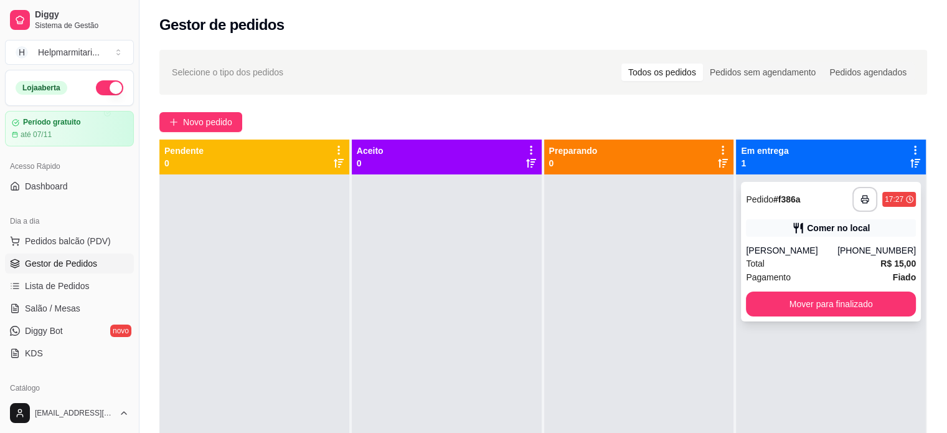
click at [796, 231] on icon at bounding box center [798, 228] width 12 height 12
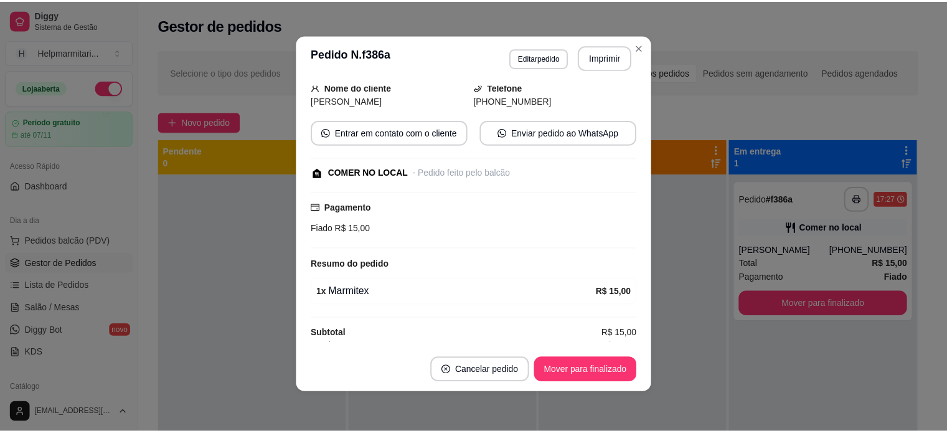
scroll to position [89, 0]
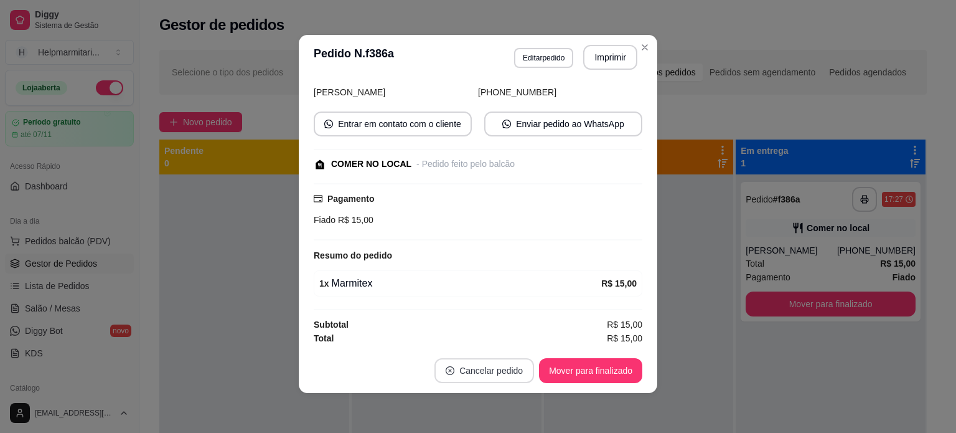
click at [485, 367] on button "Cancelar pedido" at bounding box center [484, 370] width 100 height 25
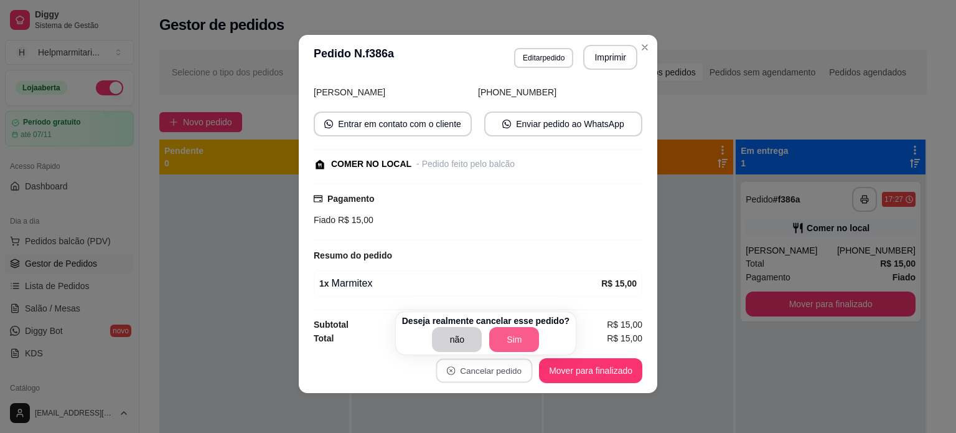
click at [492, 338] on button "Sim" at bounding box center [514, 339] width 50 height 25
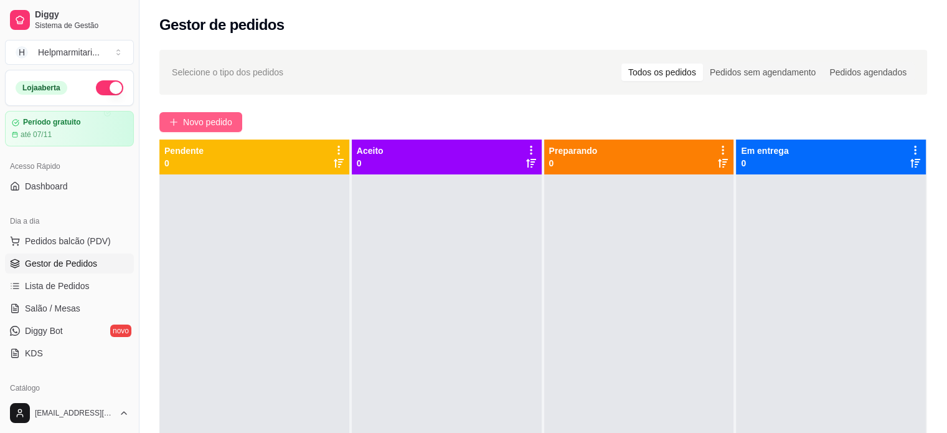
click at [220, 120] on span "Novo pedido" at bounding box center [207, 122] width 49 height 14
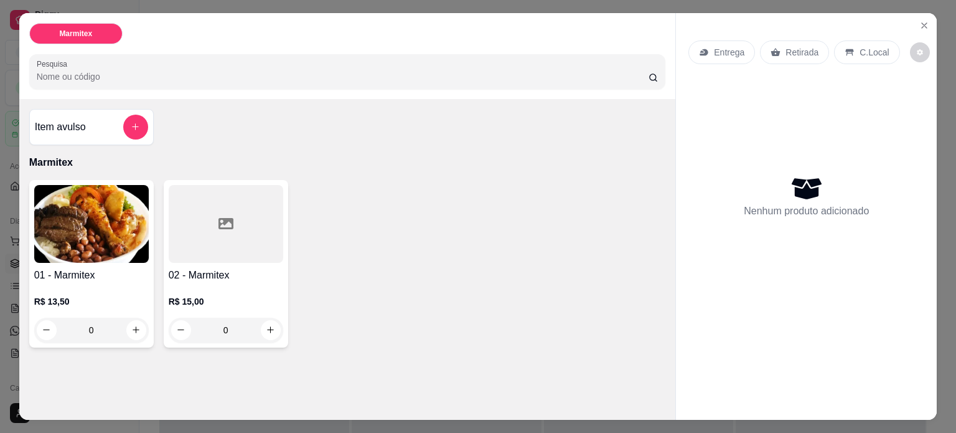
click at [714, 46] on p "Entrega" at bounding box center [729, 52] width 30 height 12
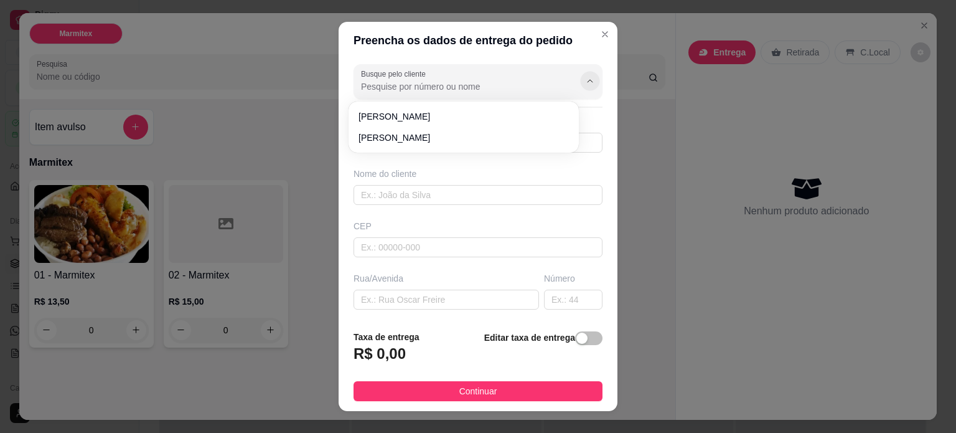
click at [585, 84] on icon "Show suggestions" at bounding box center [590, 81] width 10 height 10
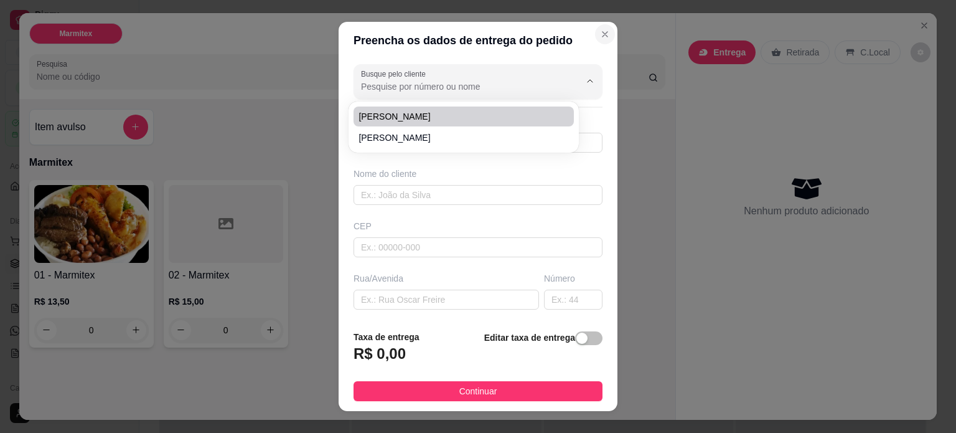
click at [596, 39] on button "Close" at bounding box center [605, 34] width 20 height 20
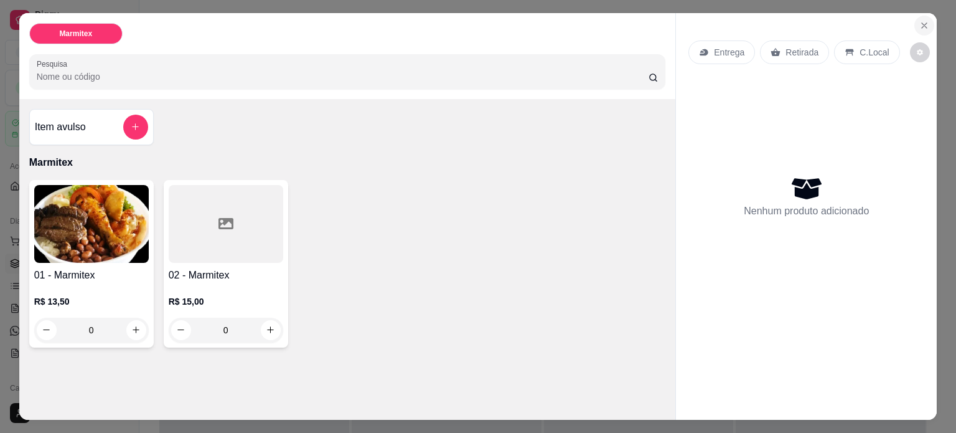
click at [919, 21] on icon "Close" at bounding box center [924, 26] width 10 height 10
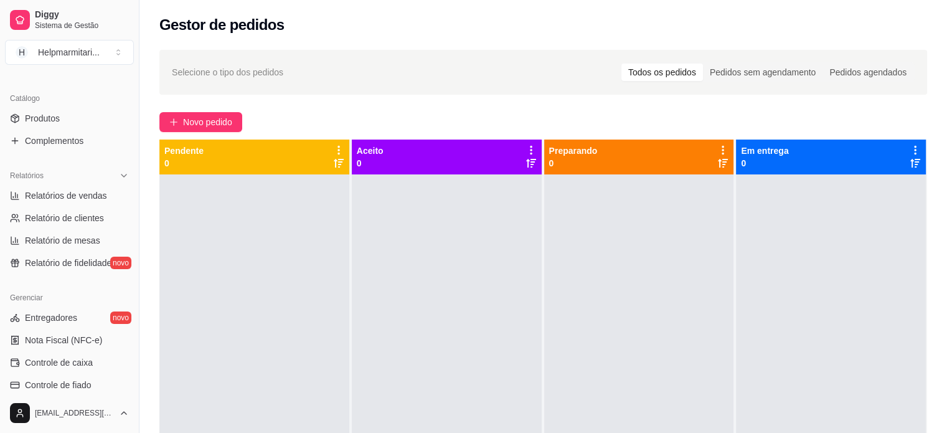
scroll to position [311, 0]
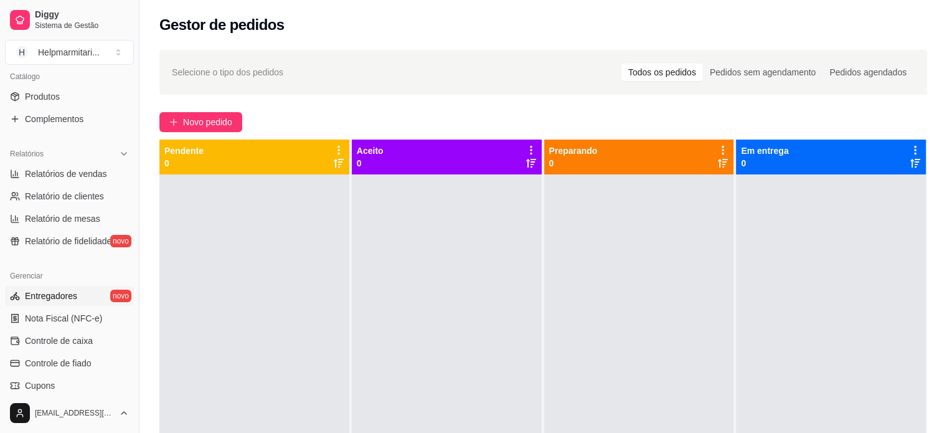
click at [65, 296] on span "Entregadores" at bounding box center [51, 295] width 52 height 12
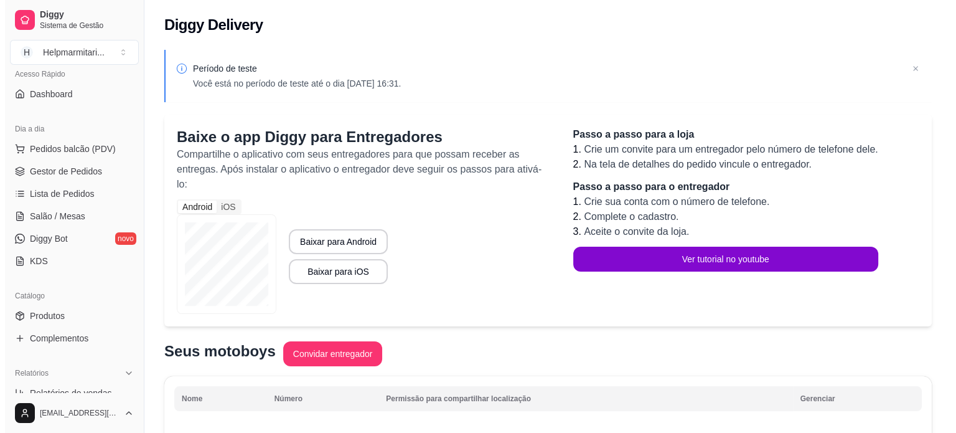
scroll to position [89, 0]
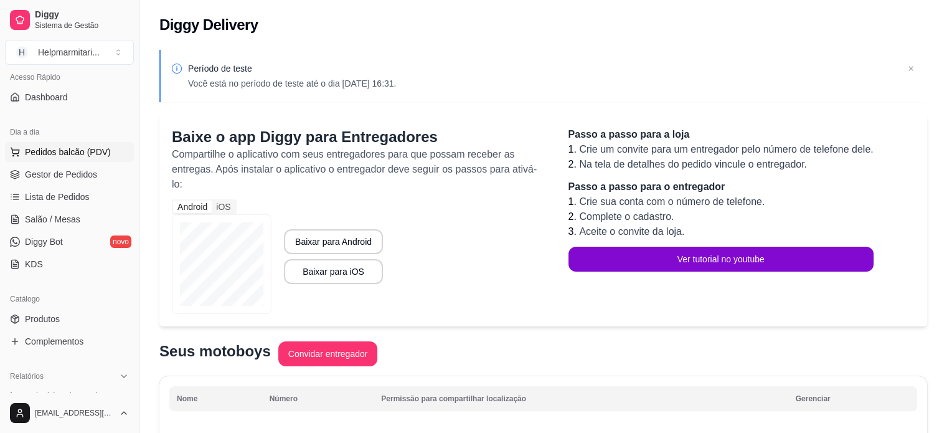
click at [70, 151] on span "Pedidos balcão (PDV)" at bounding box center [68, 152] width 86 height 12
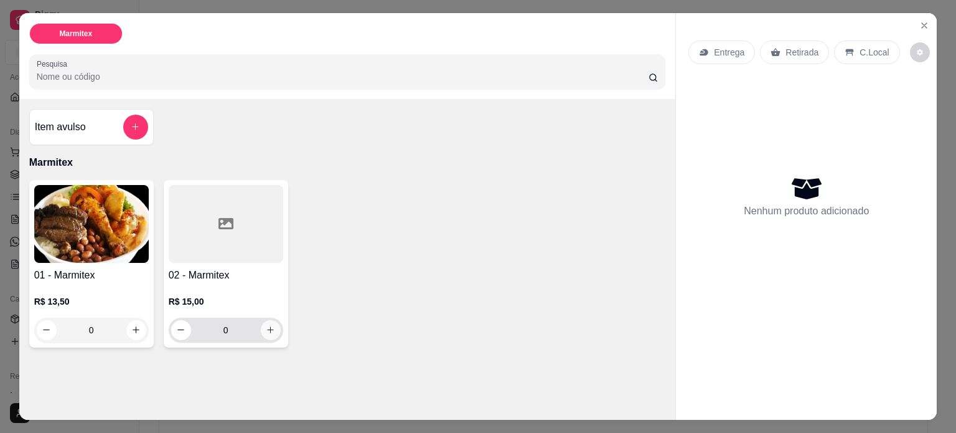
click at [267, 327] on icon "increase-product-quantity" at bounding box center [270, 330] width 7 height 7
type input "1"
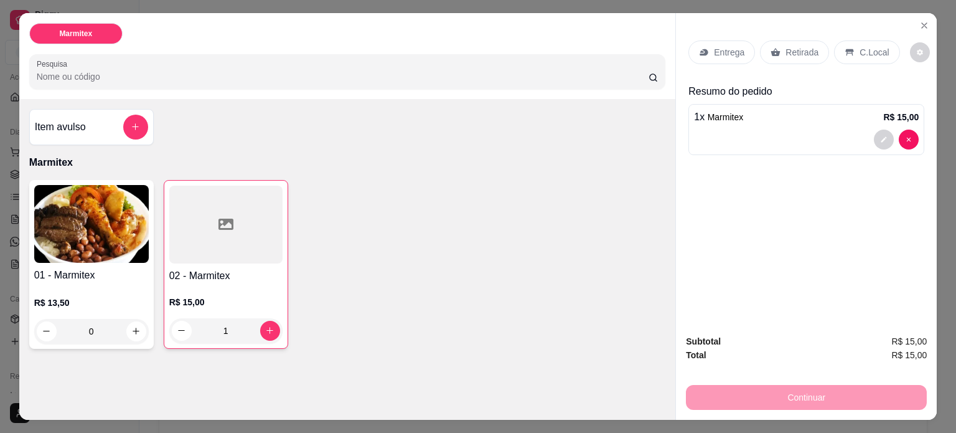
click at [699, 47] on icon at bounding box center [704, 52] width 10 height 10
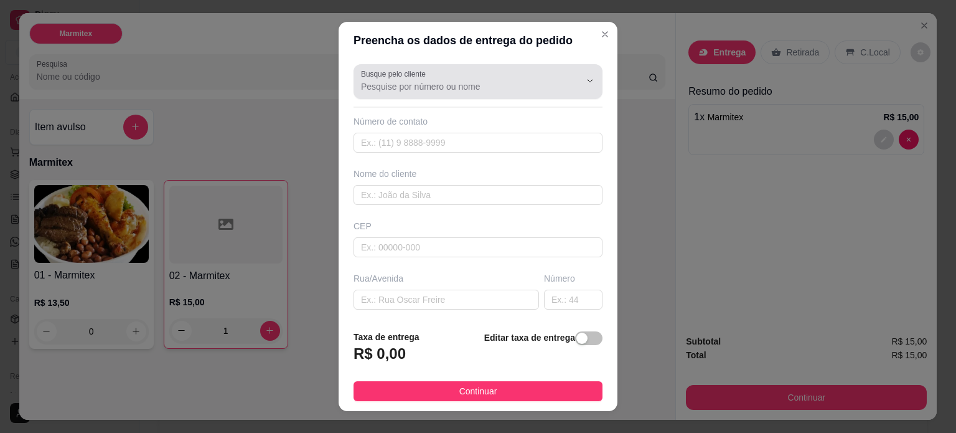
click at [525, 84] on input "Busque pelo cliente" at bounding box center [460, 86] width 199 height 12
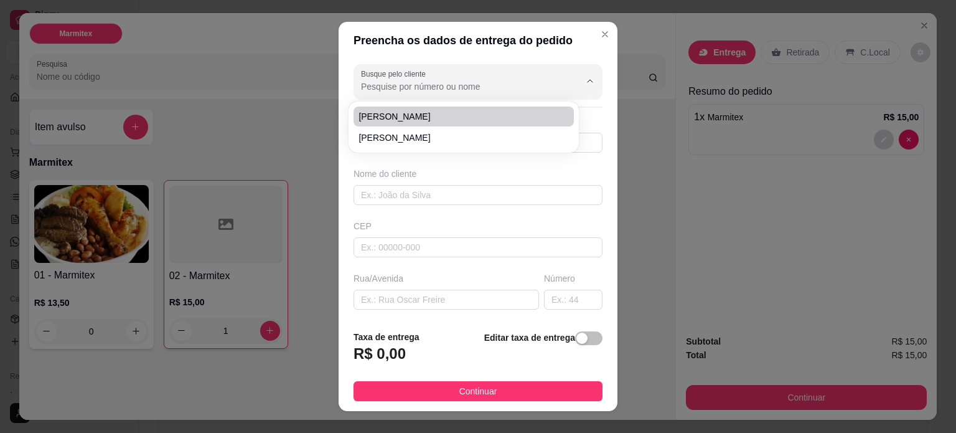
click at [392, 115] on span "[PERSON_NAME]" at bounding box center [458, 116] width 198 height 12
type input "[PERSON_NAME]"
type input "63992181670"
type input "[PERSON_NAME]"
type input "77062131"
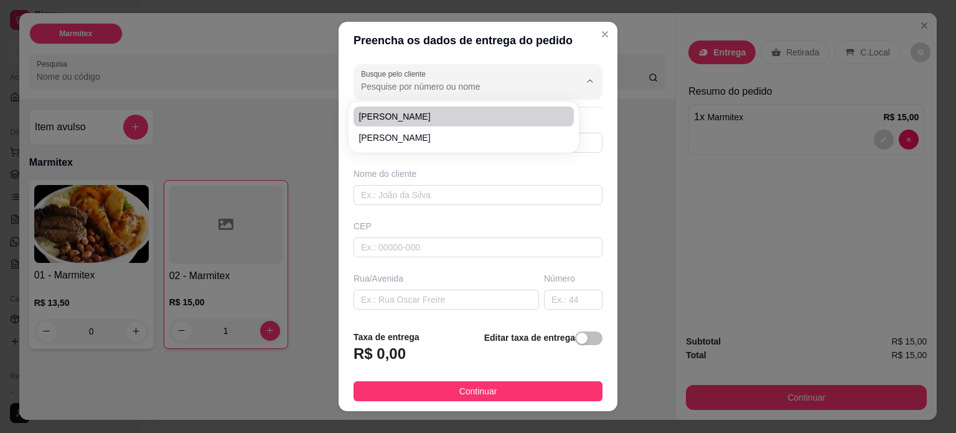
type input "[GEOGRAPHIC_DATA]"
type input "14"
type input "Loteamento Lago Sul (Taquaralto)"
type input "Palmas"
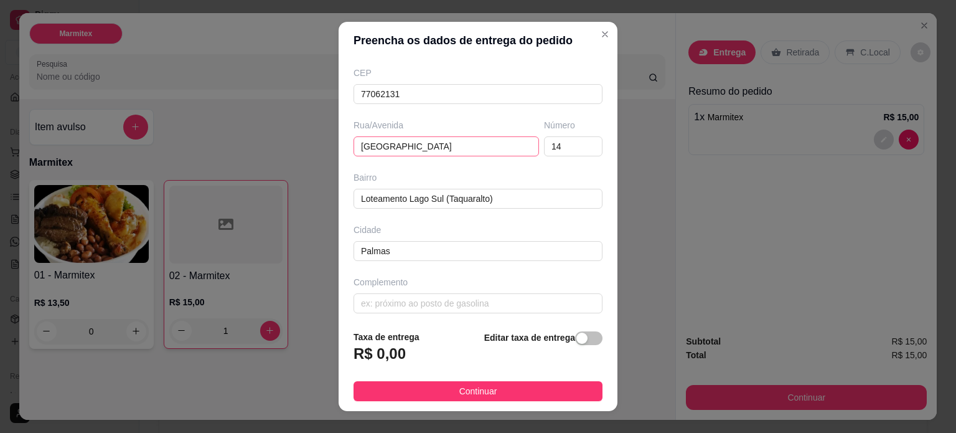
scroll to position [156, 0]
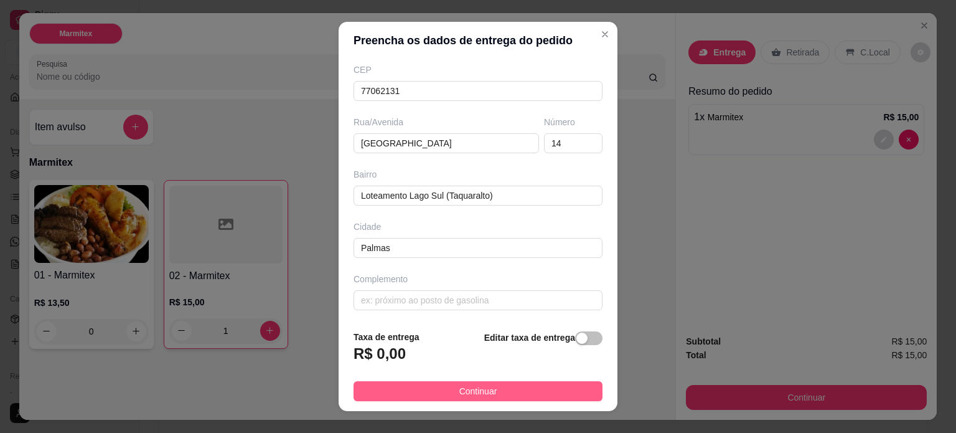
click at [479, 389] on span "Continuar" at bounding box center [478, 391] width 38 height 14
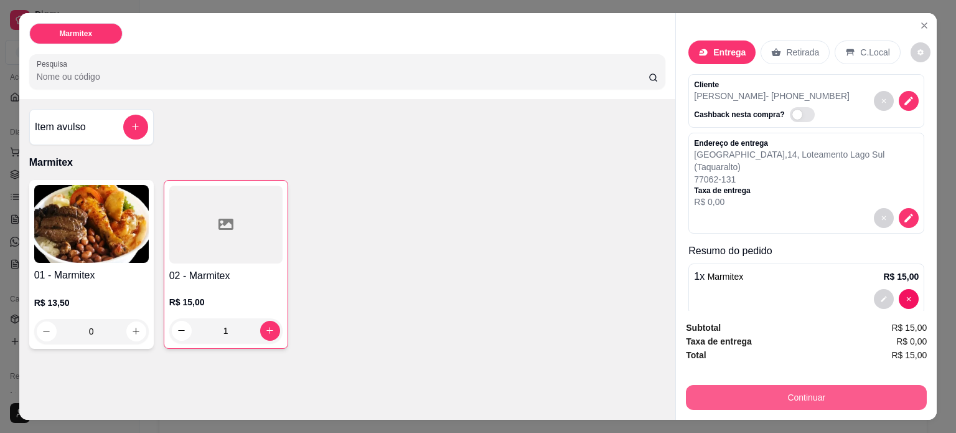
click at [820, 396] on button "Continuar" at bounding box center [806, 397] width 241 height 25
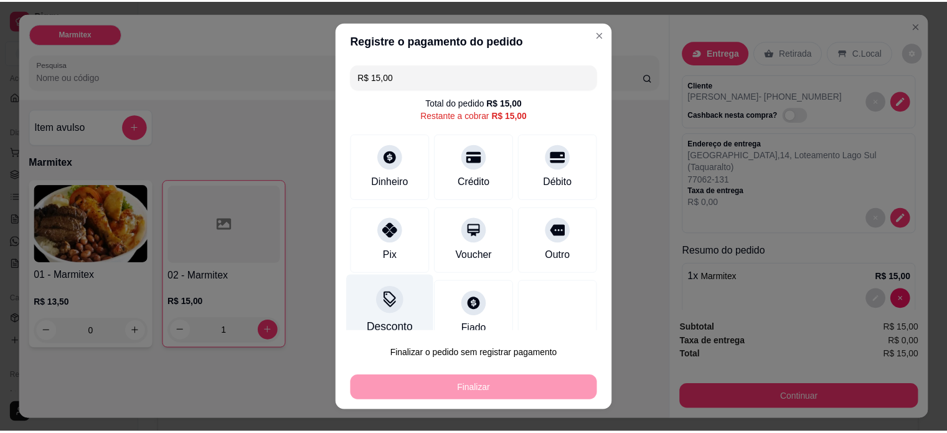
scroll to position [19, 0]
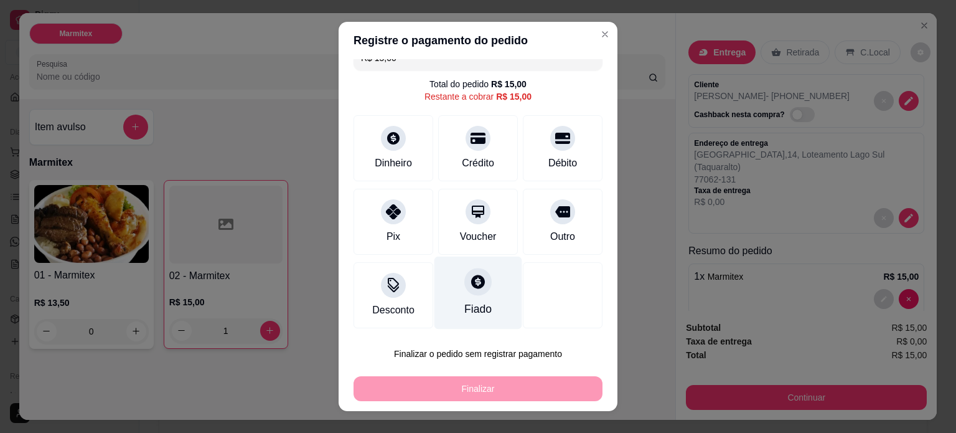
click at [470, 287] on icon at bounding box center [478, 281] width 16 height 16
type input "R$ 0,00"
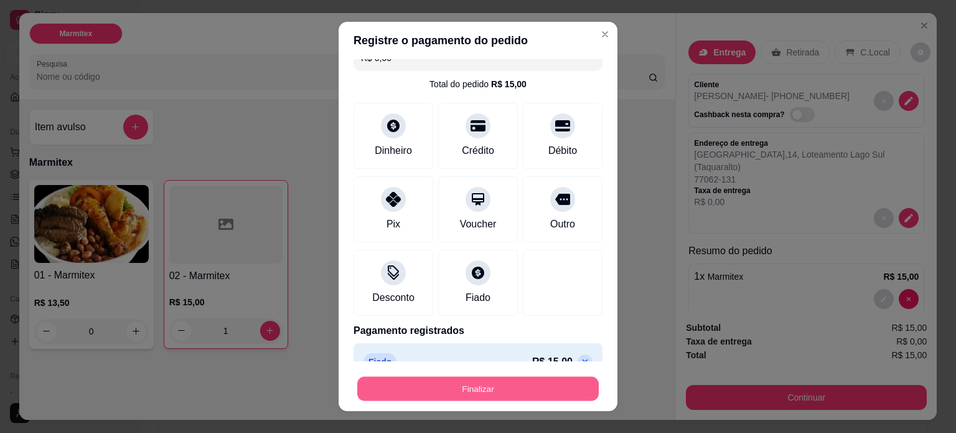
click at [478, 390] on button "Finalizar" at bounding box center [477, 389] width 241 height 24
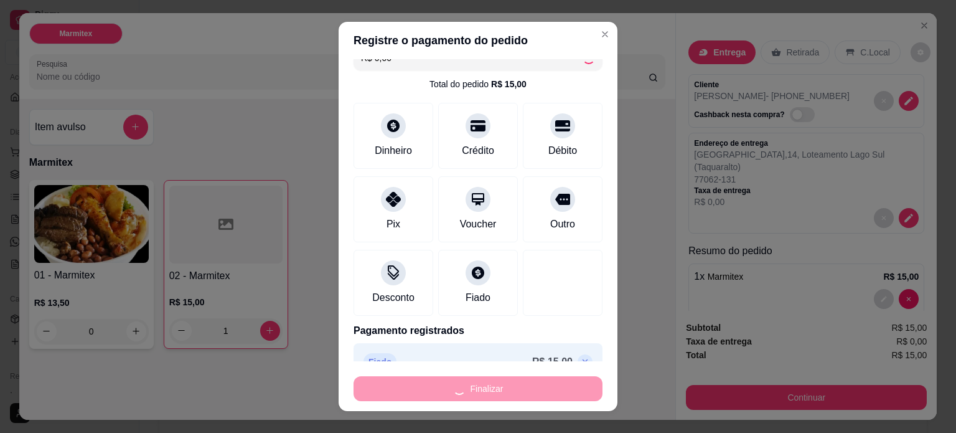
type input "0"
type input "-R$ 15,00"
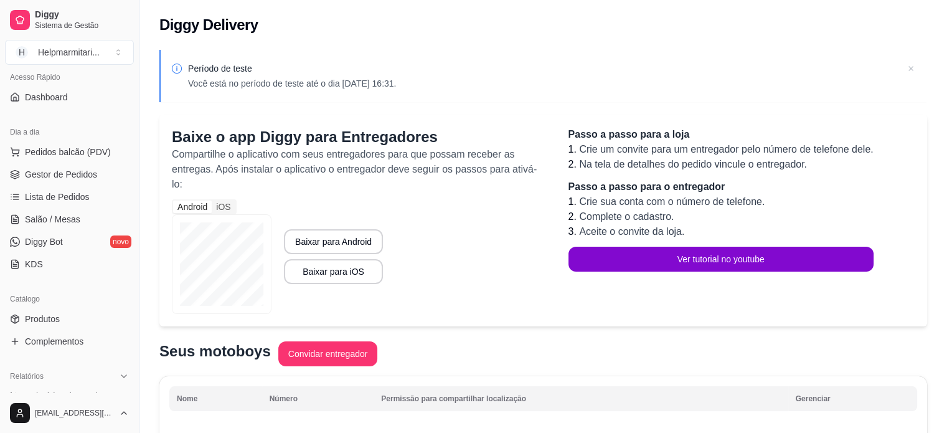
click at [914, 71] on icon at bounding box center [910, 68] width 12 height 12
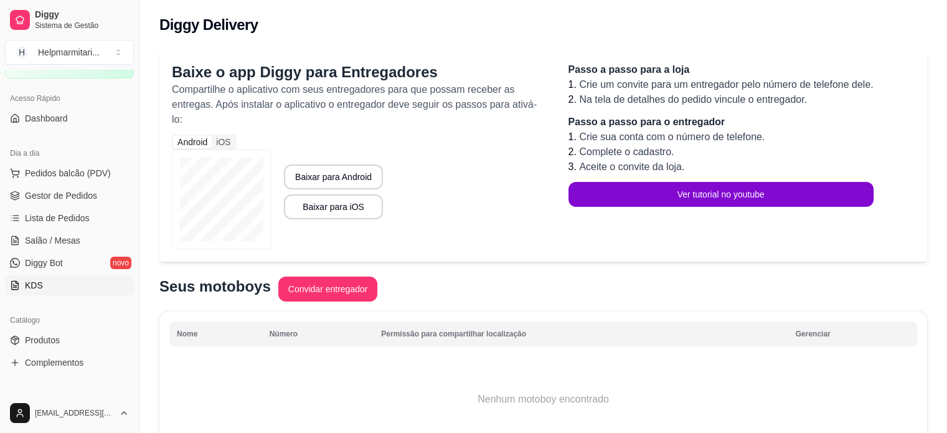
scroll to position [62, 0]
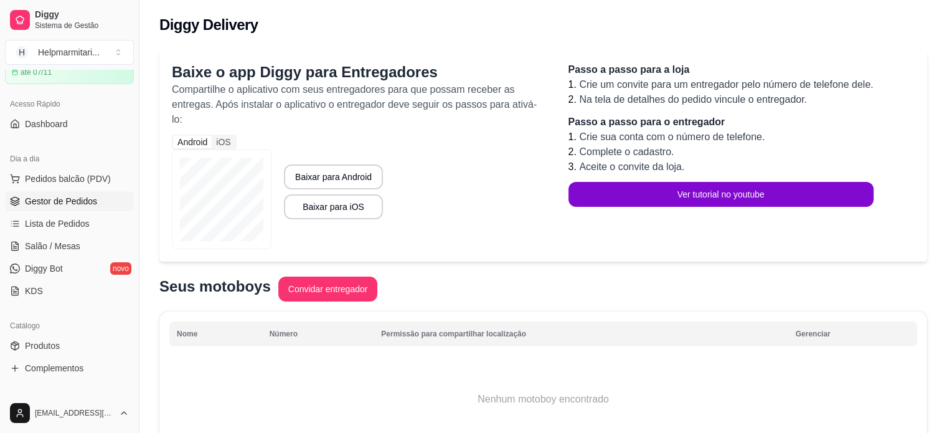
click at [81, 206] on span "Gestor de Pedidos" at bounding box center [61, 201] width 72 height 12
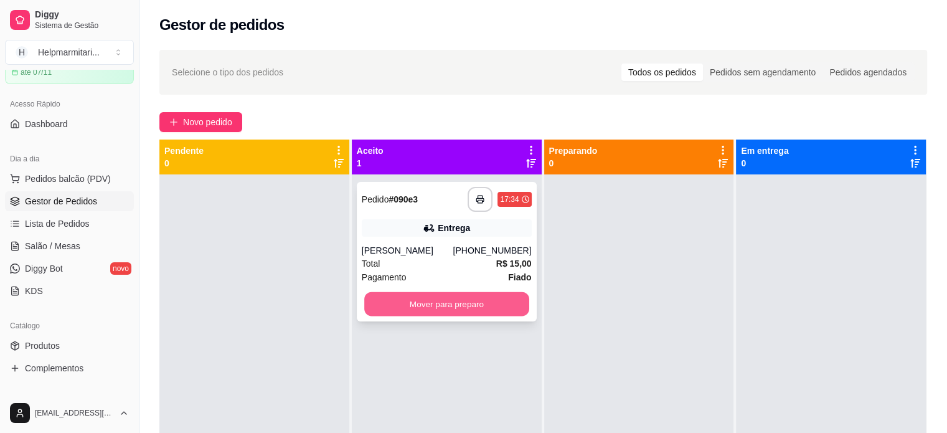
click at [434, 299] on button "Mover para preparo" at bounding box center [446, 304] width 165 height 24
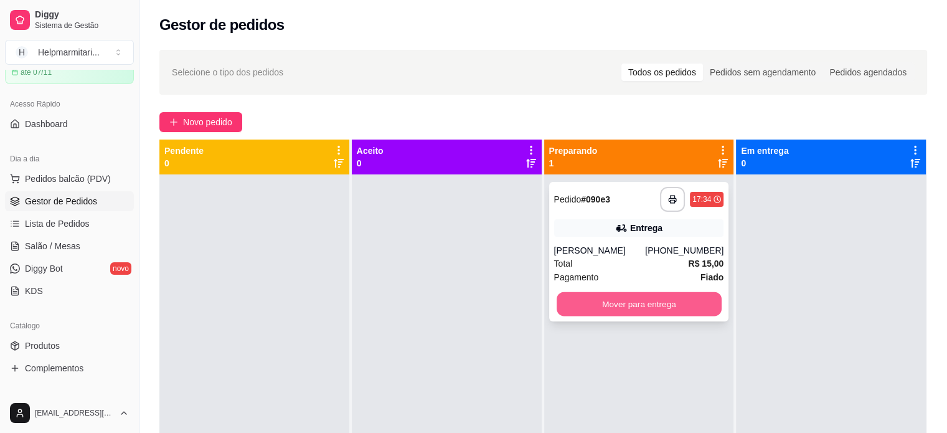
click at [633, 303] on button "Mover para entrega" at bounding box center [638, 304] width 165 height 24
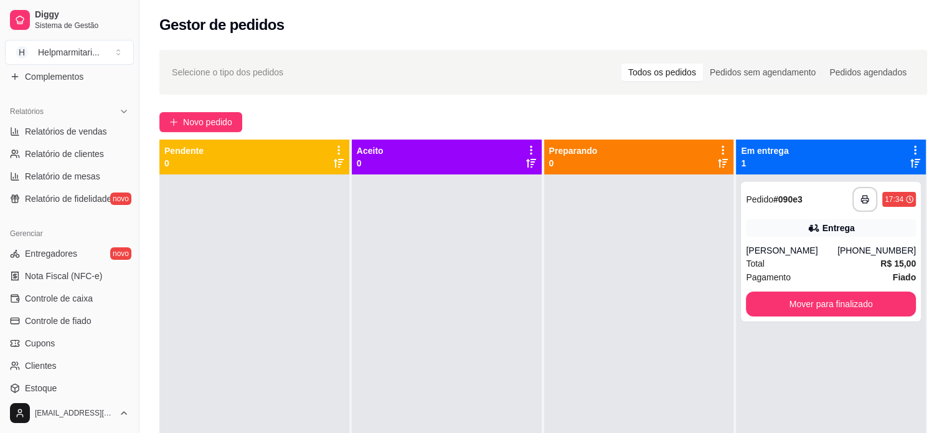
scroll to position [373, 0]
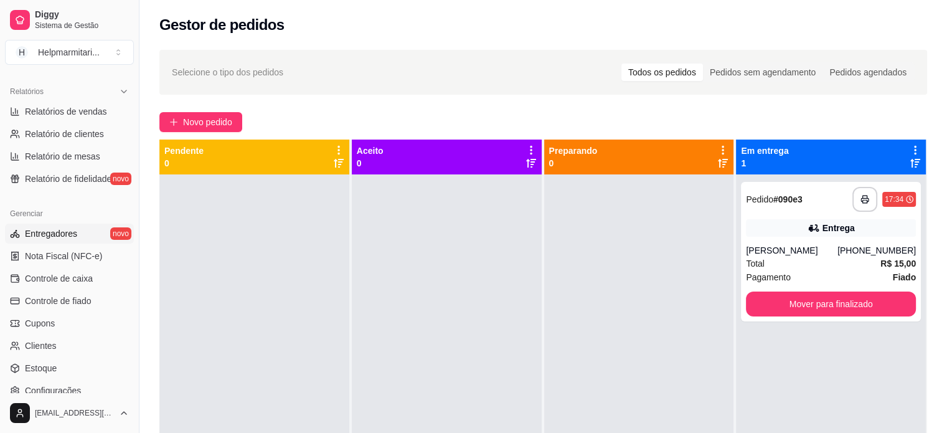
click at [62, 236] on span "Entregadores" at bounding box center [51, 233] width 52 height 12
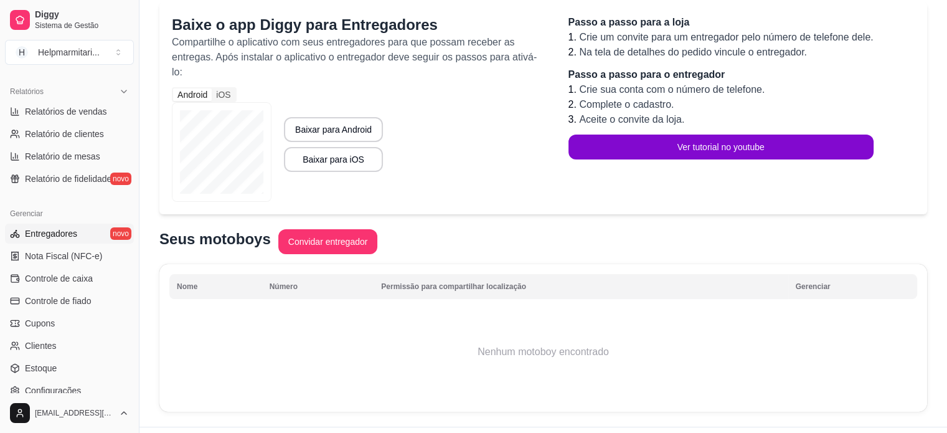
scroll to position [124, 0]
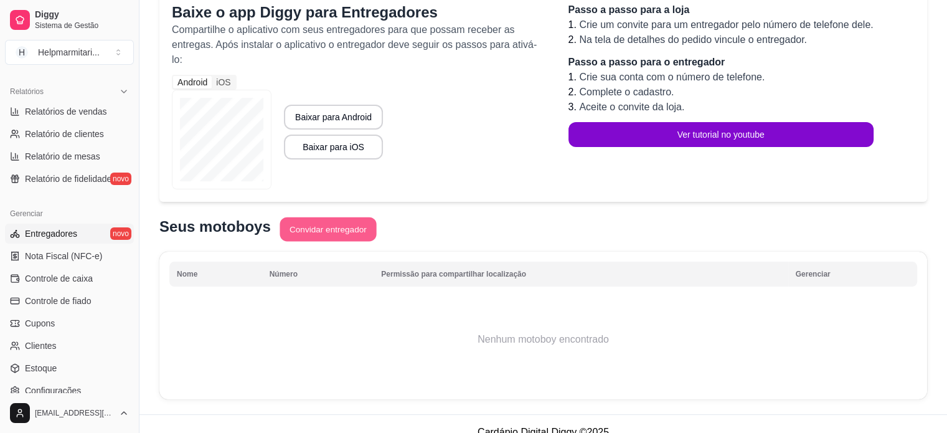
click at [329, 227] on button "Convidar entregador" at bounding box center [327, 229] width 96 height 24
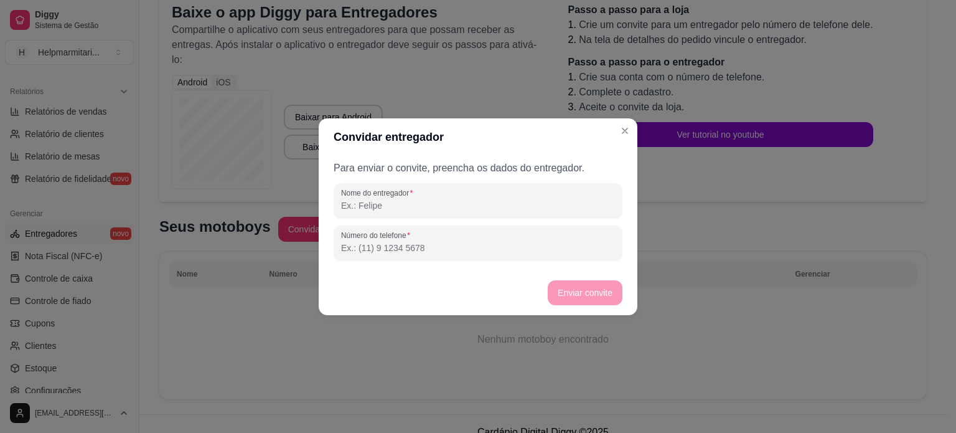
click at [424, 209] on input "Nome do entregador" at bounding box center [478, 205] width 274 height 12
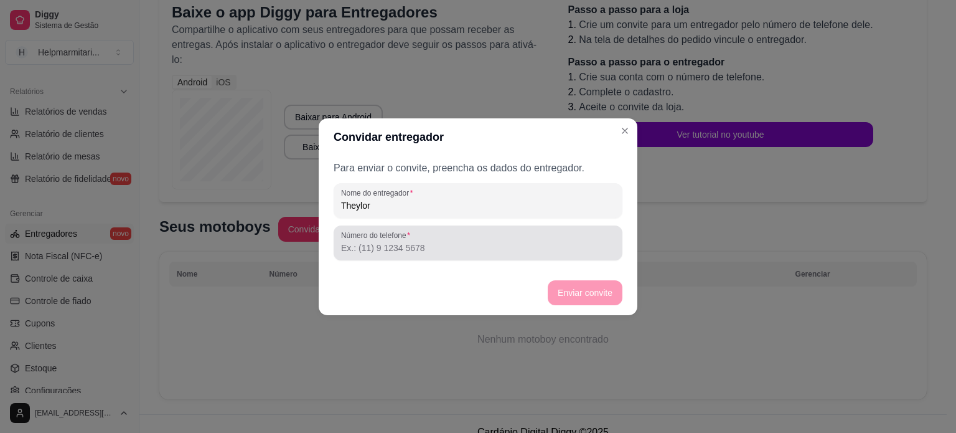
type input "Theylor"
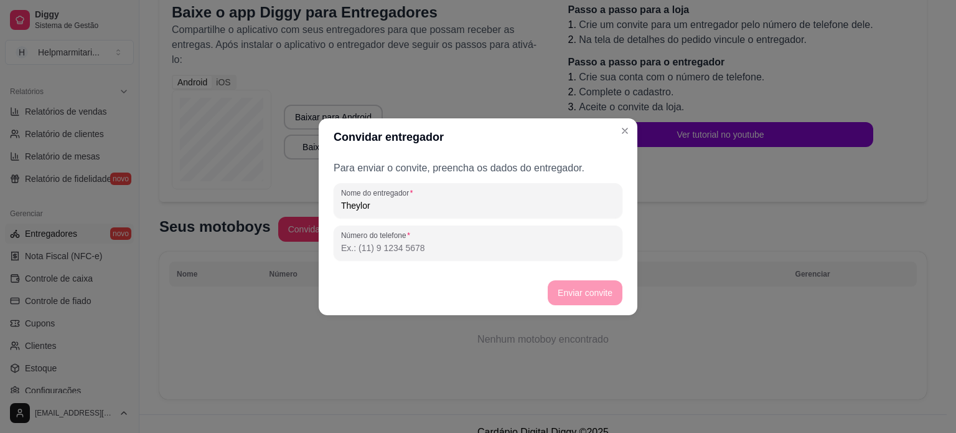
click at [399, 246] on input "Número do telefone" at bounding box center [478, 247] width 274 height 12
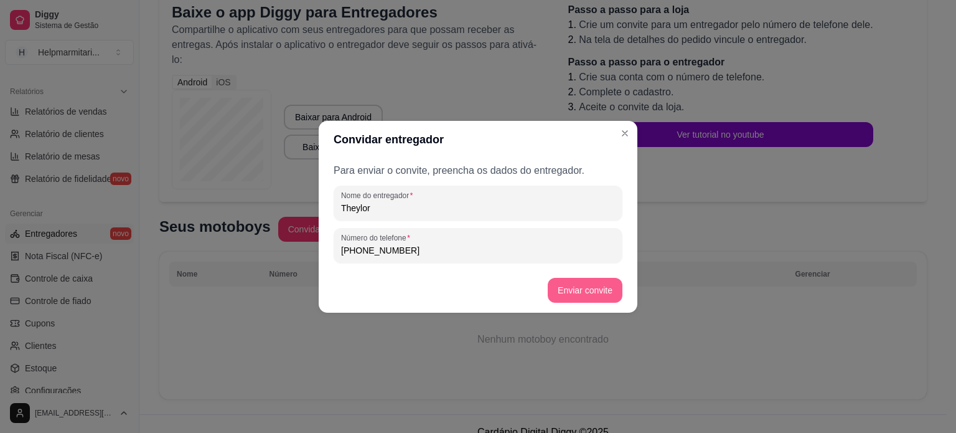
type input "[PHONE_NUMBER]"
click at [591, 293] on button "Enviar convite" at bounding box center [585, 290] width 75 height 25
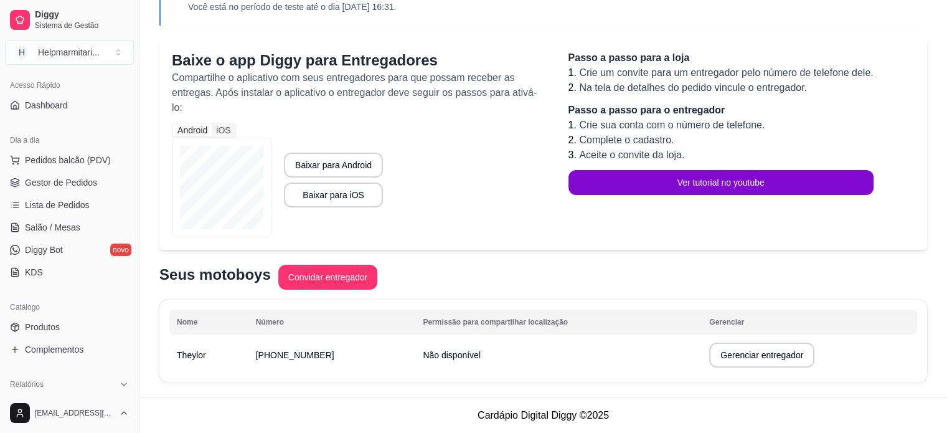
scroll to position [62, 0]
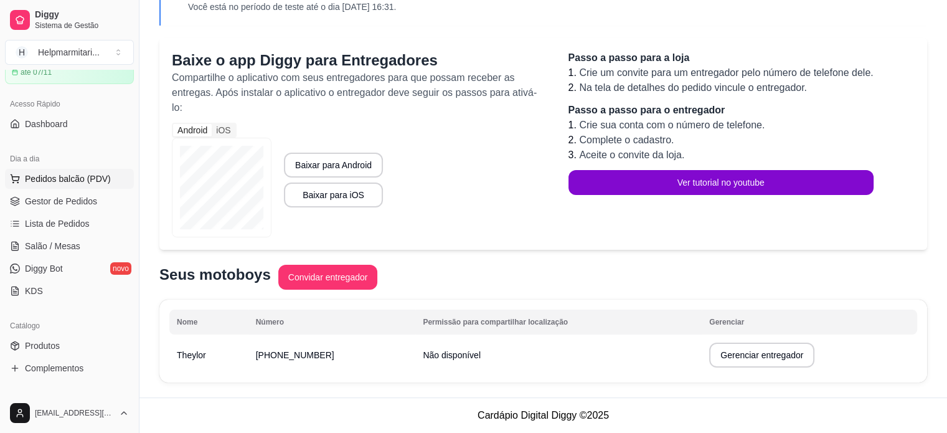
click at [65, 178] on span "Pedidos balcão (PDV)" at bounding box center [68, 178] width 86 height 12
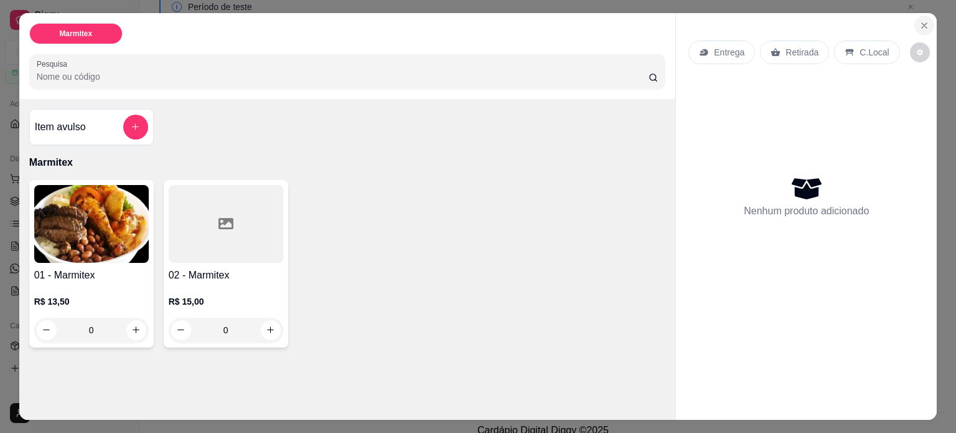
click at [924, 22] on icon "Close" at bounding box center [924, 26] width 10 height 10
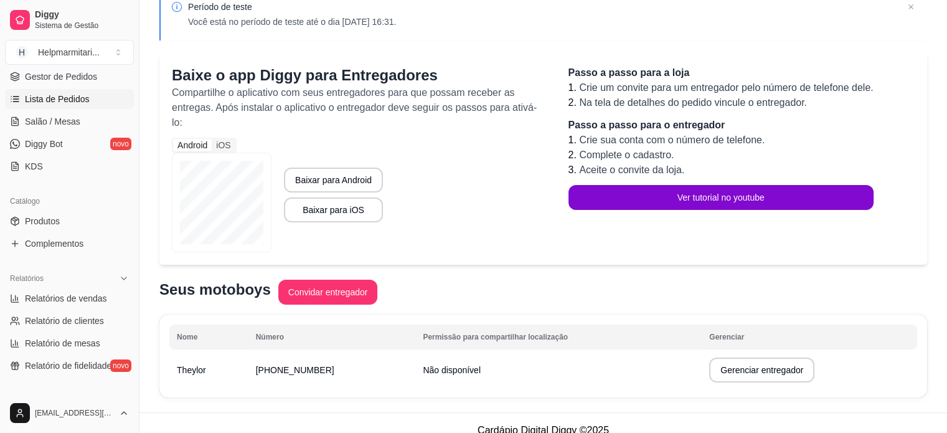
scroll to position [62, 0]
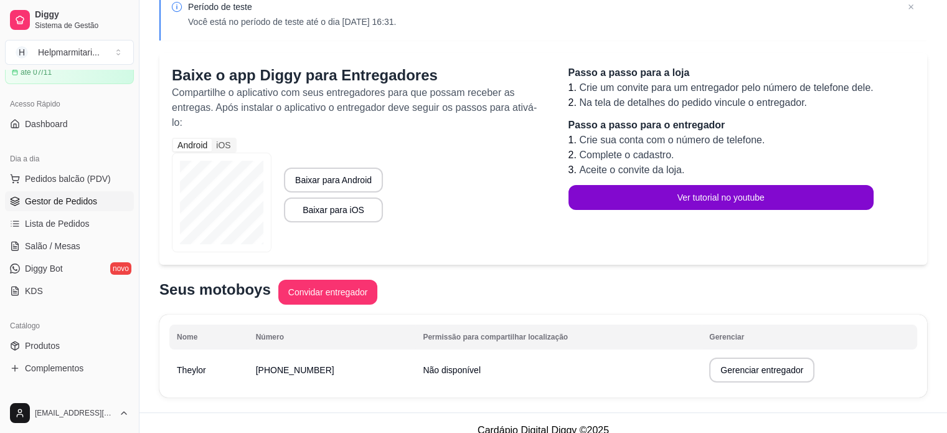
click at [55, 197] on span "Gestor de Pedidos" at bounding box center [61, 201] width 72 height 12
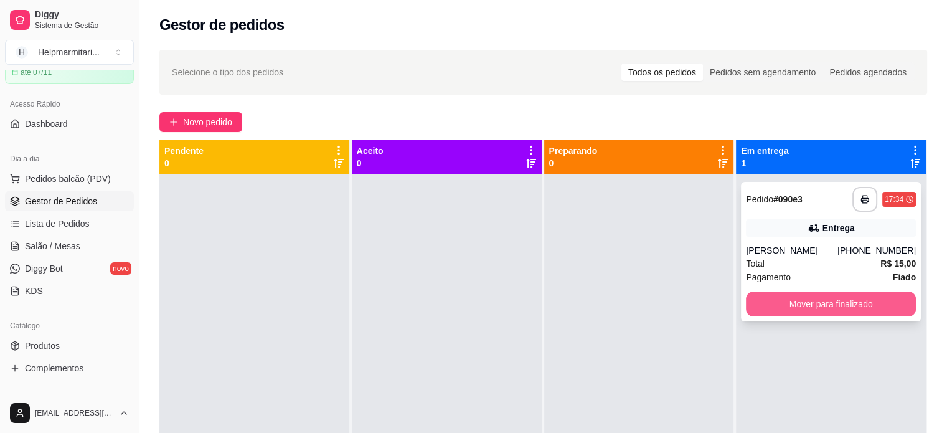
click at [824, 306] on button "Mover para finalizado" at bounding box center [831, 303] width 170 height 25
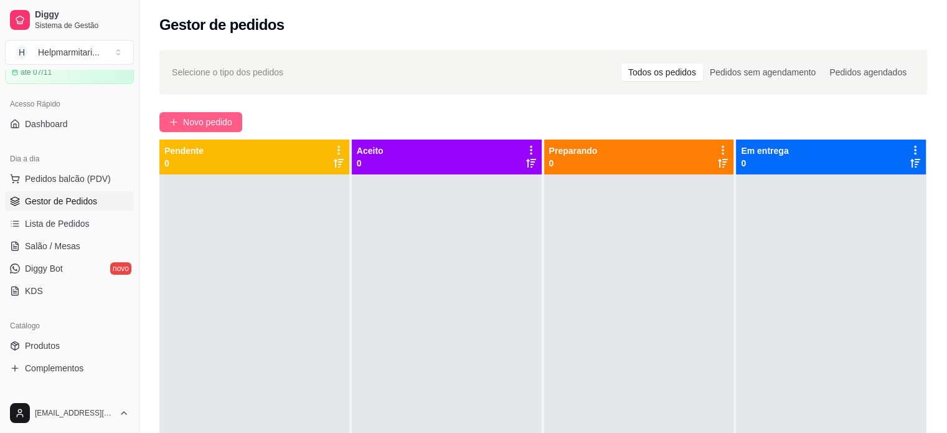
click at [200, 121] on span "Novo pedido" at bounding box center [207, 122] width 49 height 14
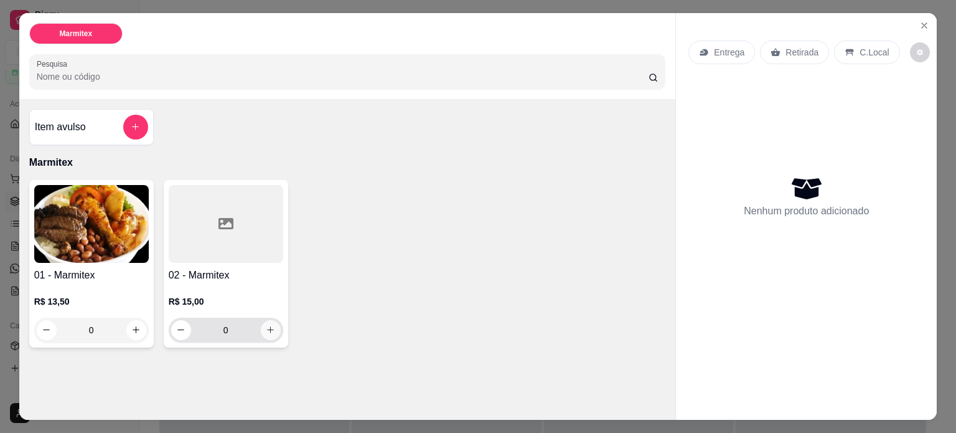
click at [266, 327] on icon "increase-product-quantity" at bounding box center [270, 329] width 9 height 9
type input "1"
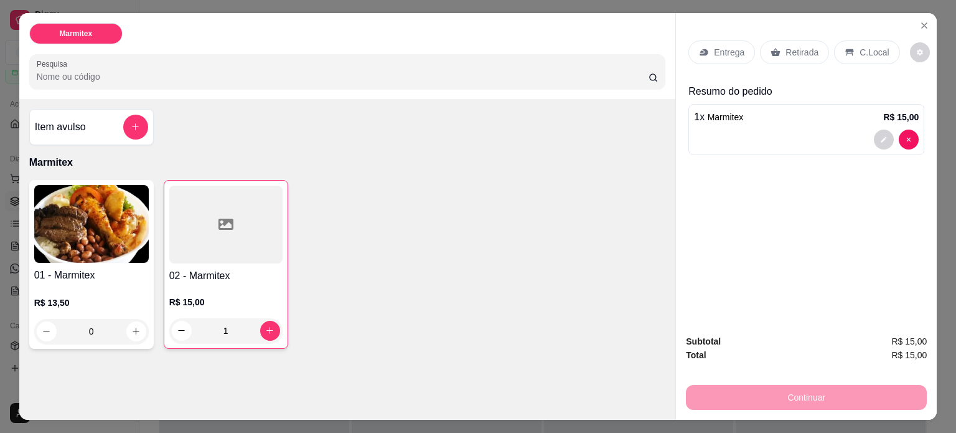
click at [717, 46] on p "Entrega" at bounding box center [729, 52] width 30 height 12
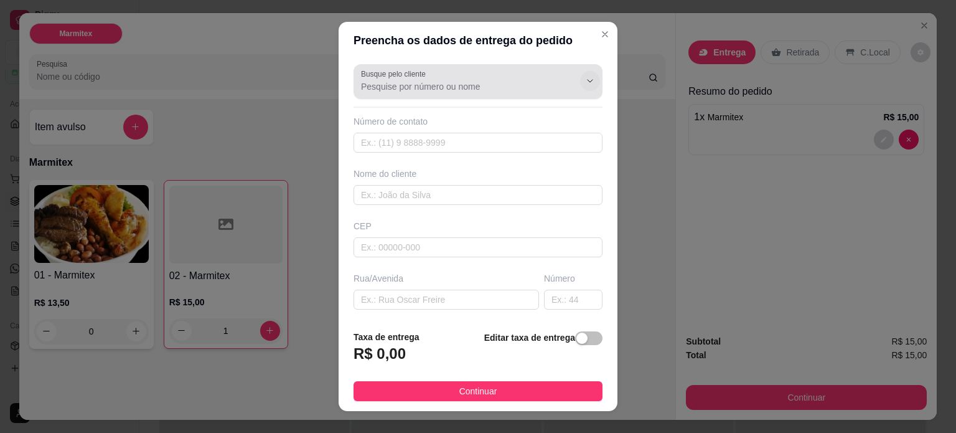
click at [580, 82] on button "Show suggestions" at bounding box center [590, 81] width 20 height 20
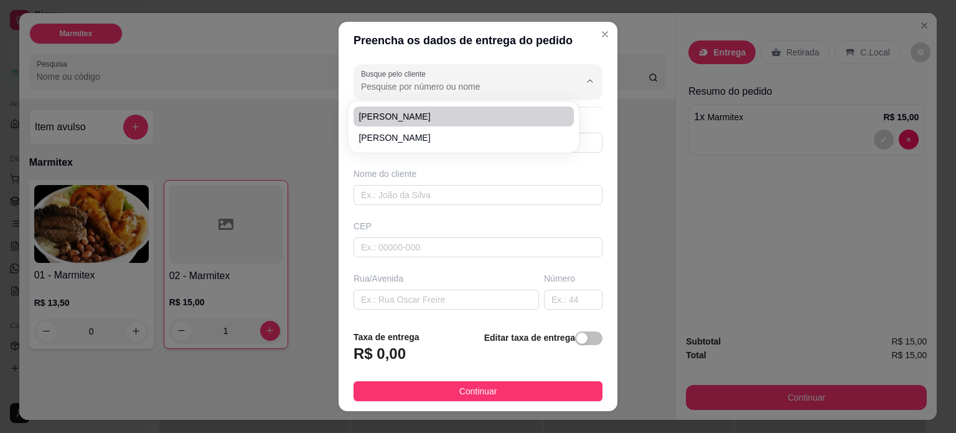
click at [388, 121] on span "[PERSON_NAME]" at bounding box center [458, 116] width 198 height 12
type input "[PERSON_NAME]"
type input "63992181670"
type input "[PERSON_NAME]"
type input "77062131"
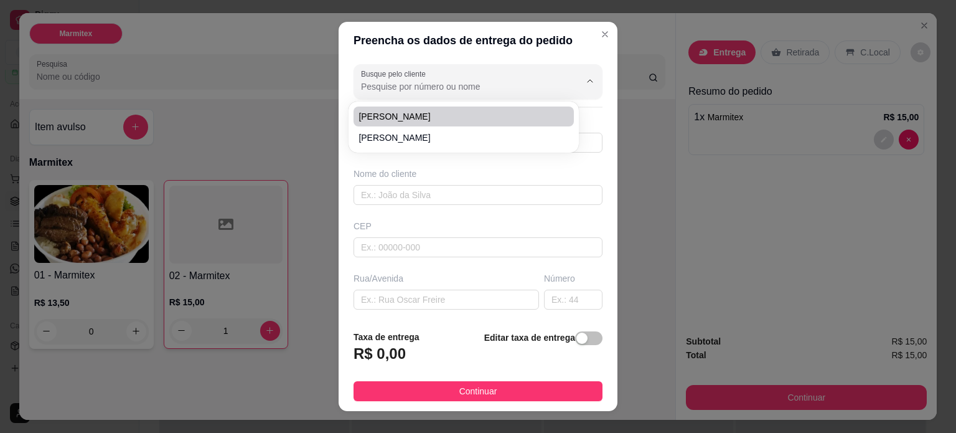
type input "[GEOGRAPHIC_DATA]"
type input "14"
type input "Loteamento Lago Sul (Taquaralto)"
type input "Palmas"
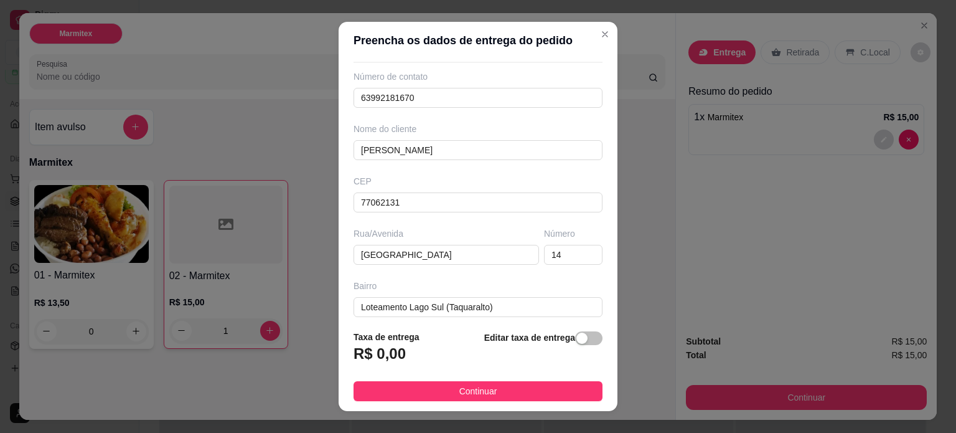
scroll to position [156, 0]
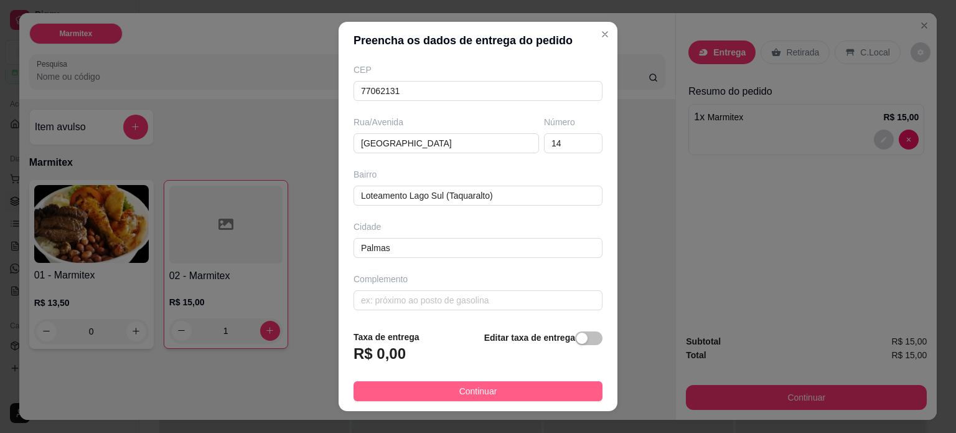
click at [488, 391] on button "Continuar" at bounding box center [478, 391] width 249 height 20
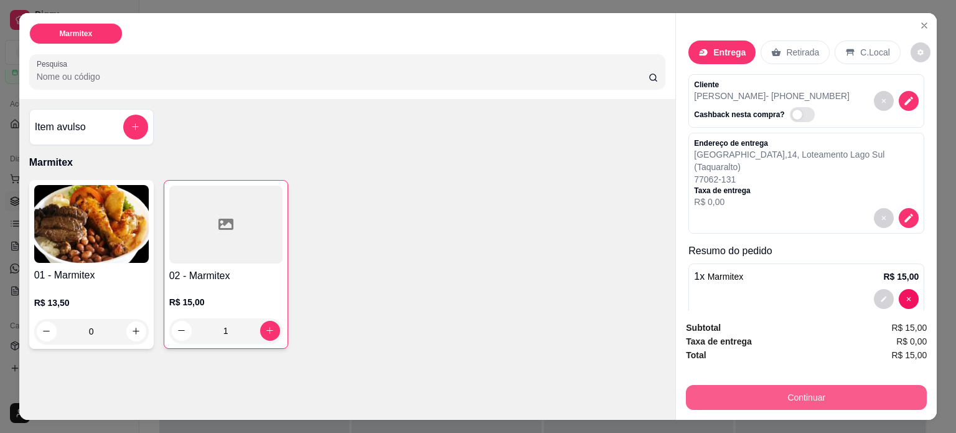
click at [826, 398] on button "Continuar" at bounding box center [806, 397] width 241 height 25
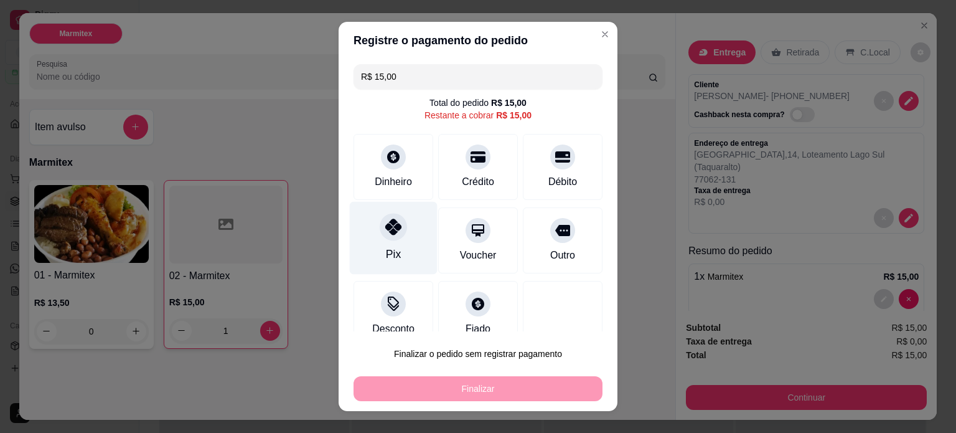
scroll to position [19, 0]
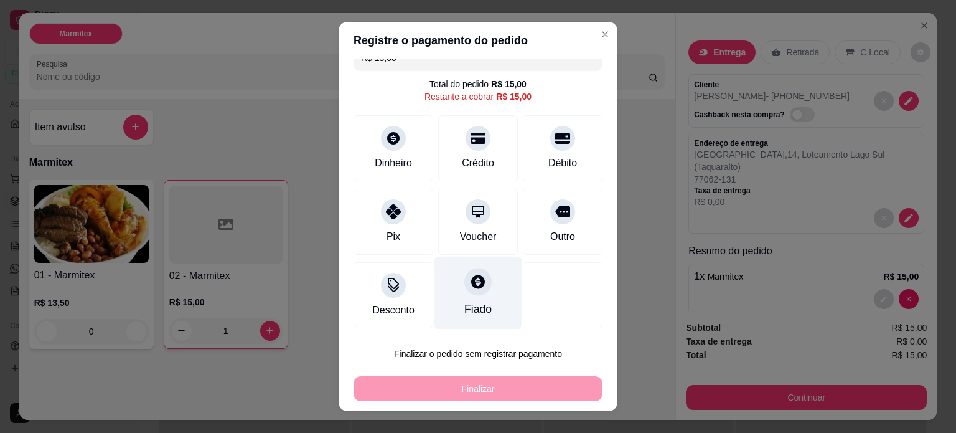
click at [476, 298] on div "Fiado" at bounding box center [478, 292] width 88 height 73
type input "R$ 0,00"
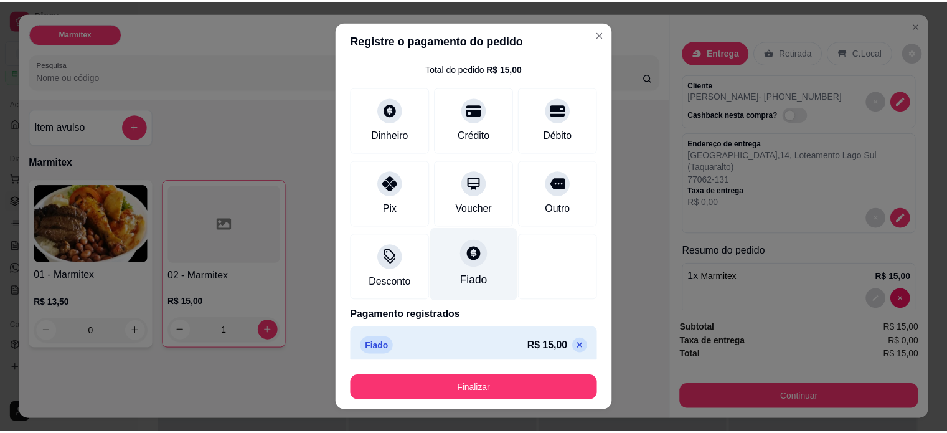
scroll to position [41, 0]
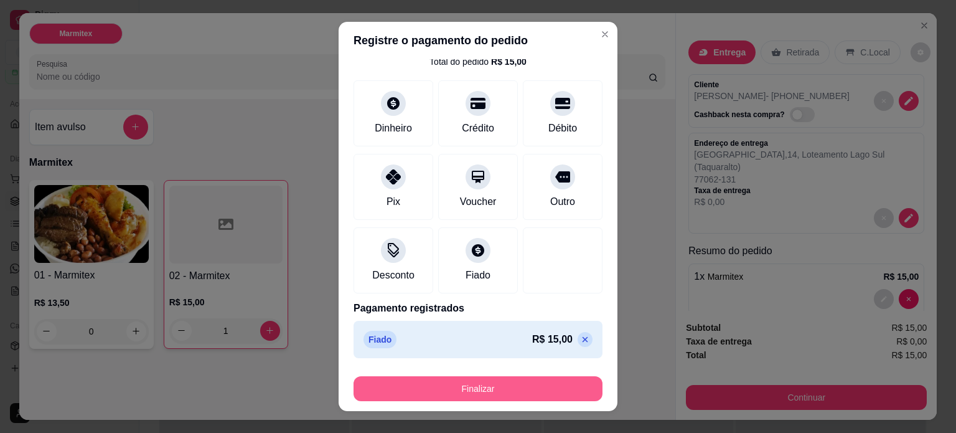
click at [472, 385] on button "Finalizar" at bounding box center [478, 388] width 249 height 25
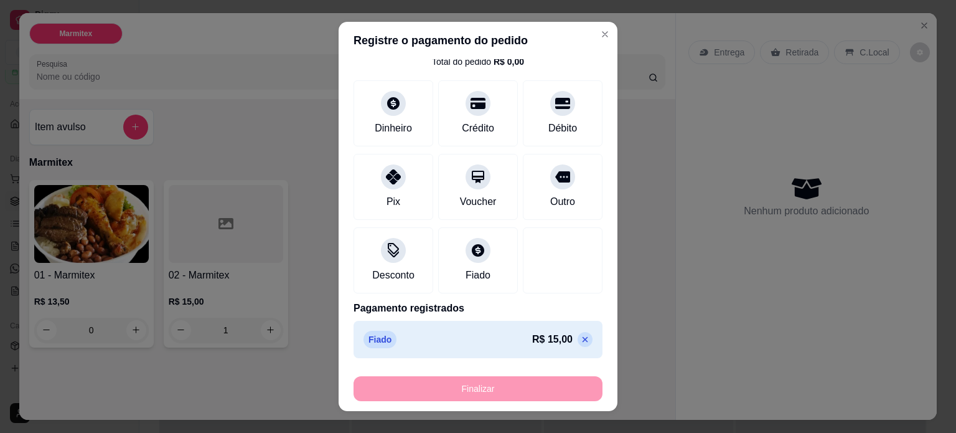
type input "0"
type input "-R$ 15,00"
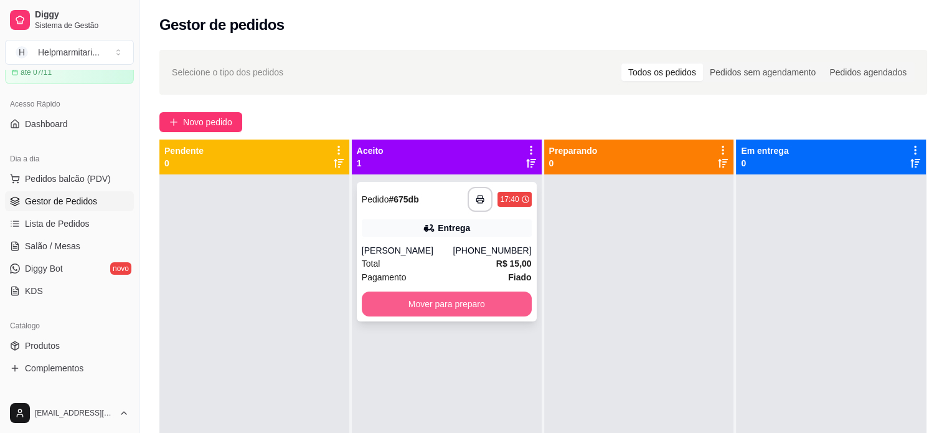
click at [471, 309] on button "Mover para preparo" at bounding box center [447, 303] width 170 height 25
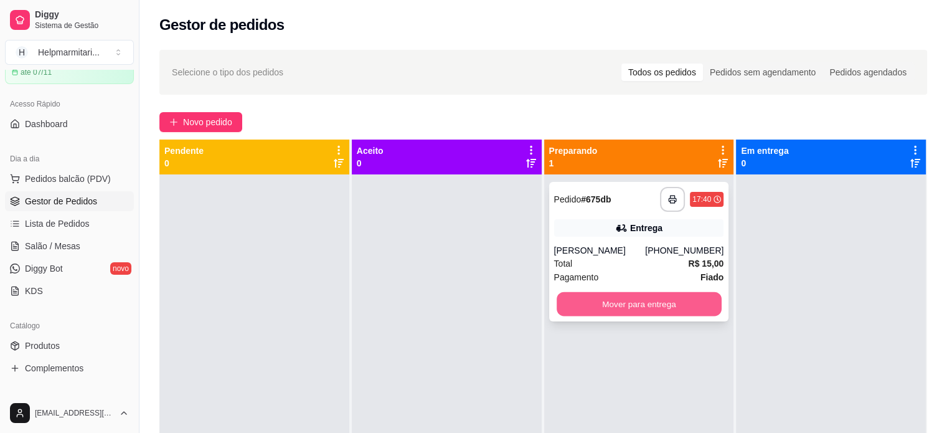
click at [616, 309] on button "Mover para entrega" at bounding box center [638, 304] width 165 height 24
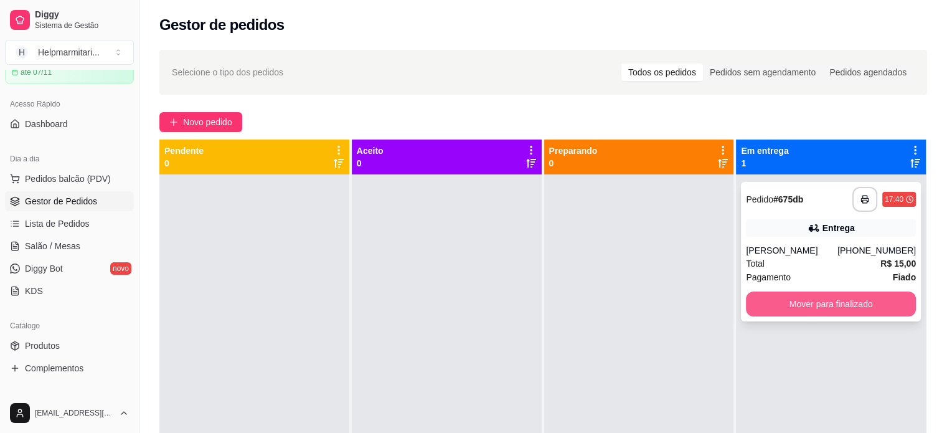
click at [794, 316] on button "Mover para finalizado" at bounding box center [831, 303] width 170 height 25
